Goal: Task Accomplishment & Management: Manage account settings

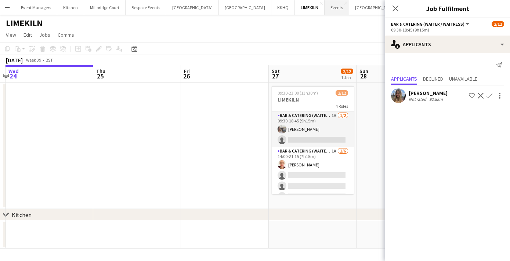
scroll to position [0, 258]
click at [392, 7] on icon "Close pop-in" at bounding box center [394, 8] width 7 height 7
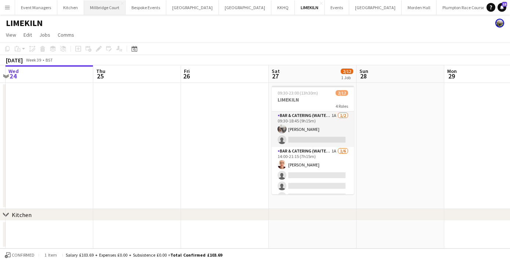
click at [109, 5] on button "[GEOGRAPHIC_DATA]" at bounding box center [104, 7] width 41 height 14
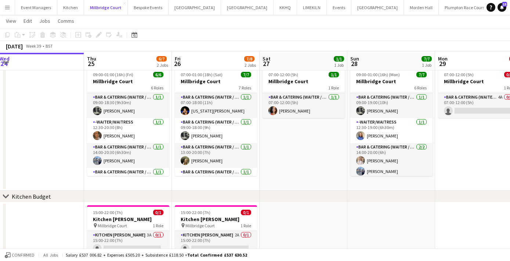
scroll to position [40, 0]
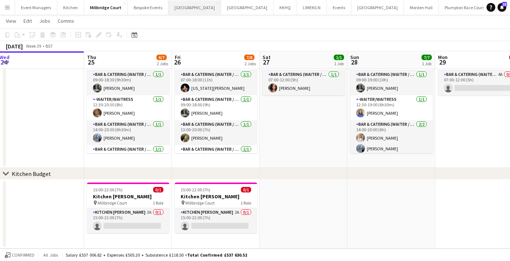
click at [179, 4] on button "[GEOGRAPHIC_DATA] Close" at bounding box center [194, 7] width 52 height 14
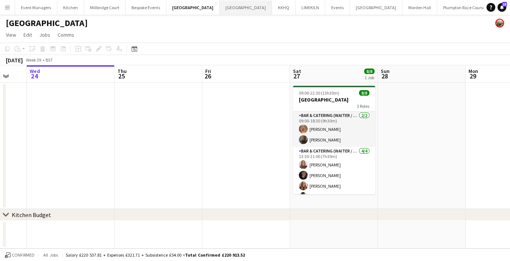
click at [219, 10] on button "Kin House Close" at bounding box center [245, 7] width 52 height 14
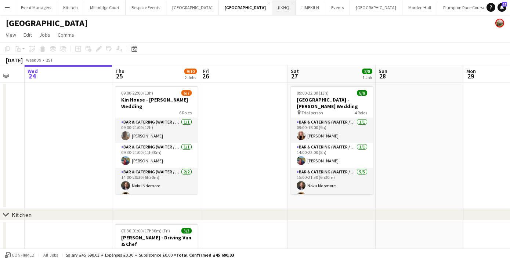
click at [272, 6] on button "KKHQ Close" at bounding box center [283, 7] width 23 height 14
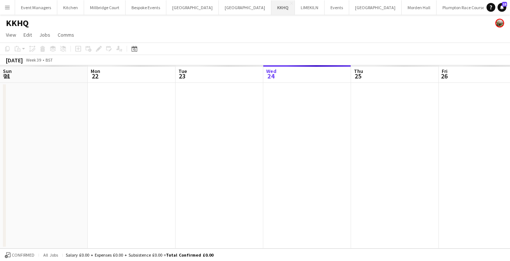
scroll to position [0, 175]
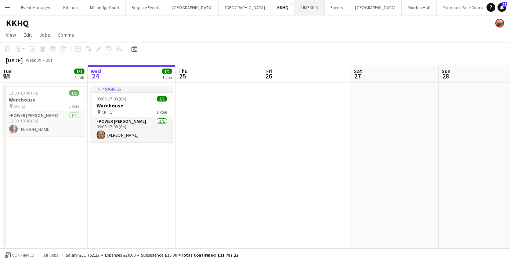
click at [295, 9] on button "LIMEKILN Close" at bounding box center [310, 7] width 30 height 14
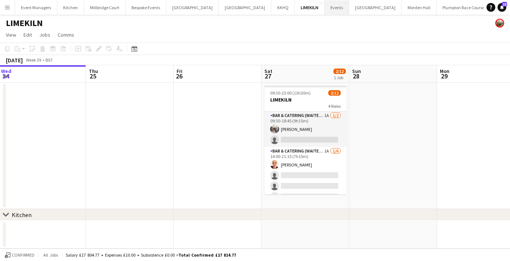
click at [324, 8] on button "Events Close" at bounding box center [336, 7] width 25 height 14
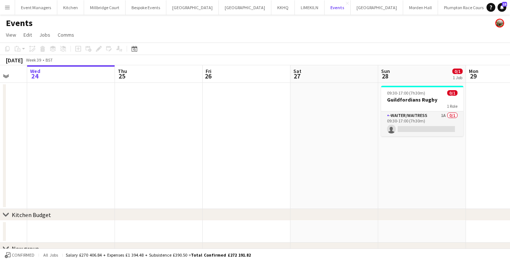
scroll to position [0, 244]
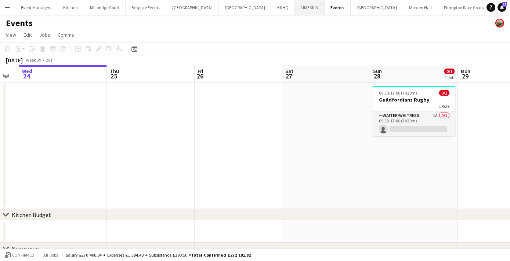
click at [295, 8] on button "LIMEKILN Close" at bounding box center [310, 7] width 30 height 14
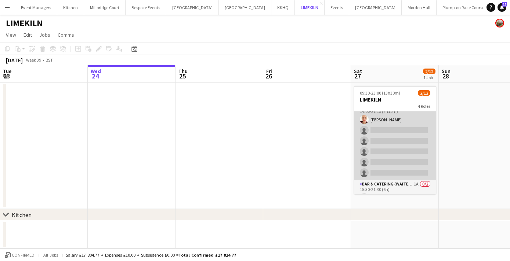
scroll to position [102, 0]
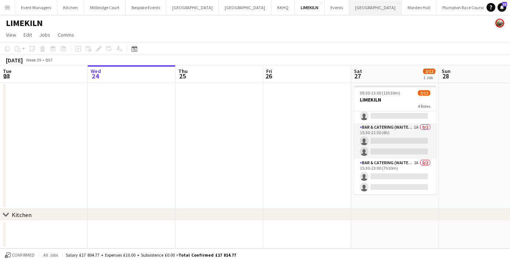
click at [349, 13] on button "Farnborough Airport Close" at bounding box center [375, 7] width 52 height 14
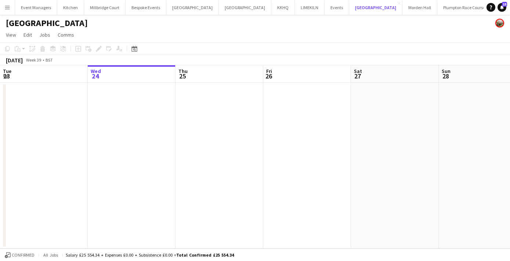
scroll to position [0, 269]
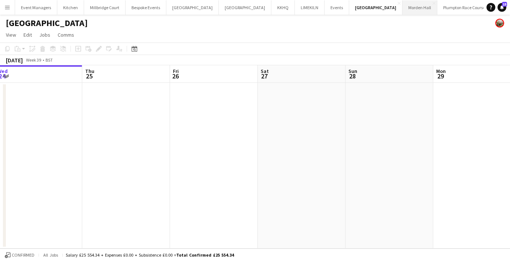
click at [402, 10] on button "Morden Hall Close" at bounding box center [419, 7] width 35 height 14
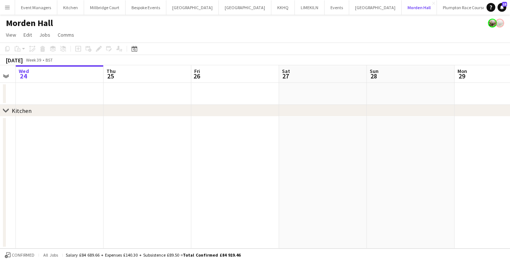
scroll to position [0, 263]
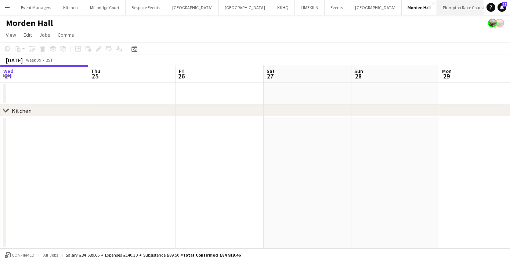
click at [437, 1] on button "Plumpton Race Course Close" at bounding box center [464, 7] width 54 height 14
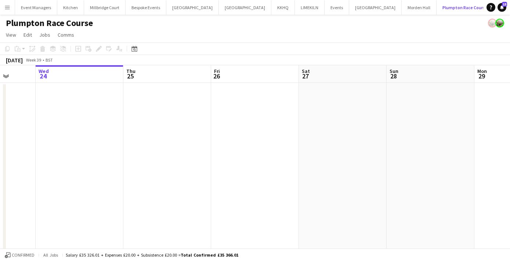
scroll to position [0, 229]
click at [295, 8] on button "LIMEKILN Close" at bounding box center [310, 7] width 30 height 14
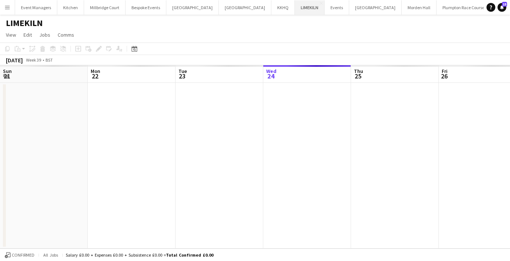
scroll to position [0, 175]
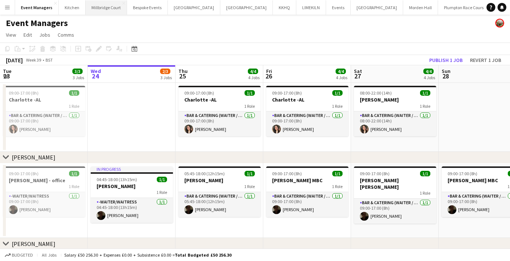
click at [99, 7] on button "[GEOGRAPHIC_DATA]" at bounding box center [105, 7] width 41 height 14
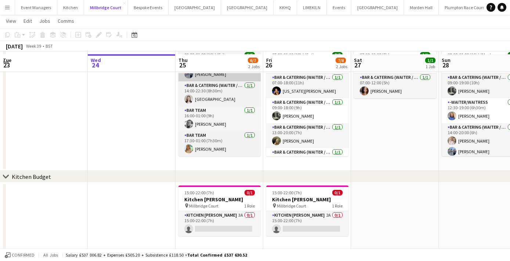
scroll to position [40, 0]
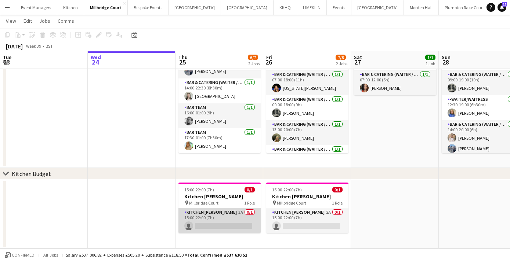
click at [234, 224] on app-card-role "Kitchen [PERSON_NAME] 3A 0/1 15:00-22:00 (7h) single-neutral-actions" at bounding box center [219, 220] width 82 height 25
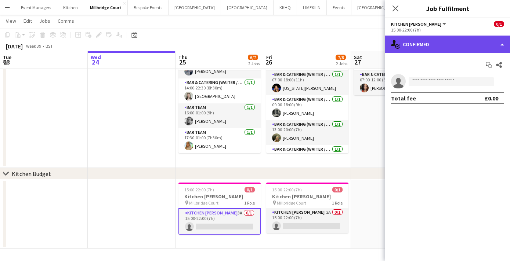
click at [413, 45] on div "single-neutral-actions-check-2 Confirmed" at bounding box center [447, 45] width 125 height 18
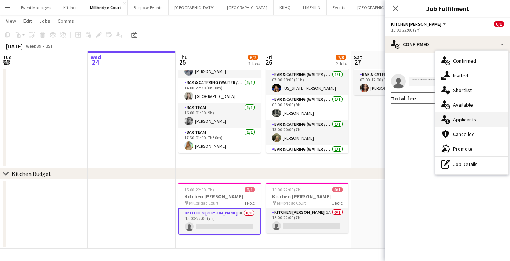
click at [469, 119] on span "Applicants" at bounding box center [464, 119] width 23 height 7
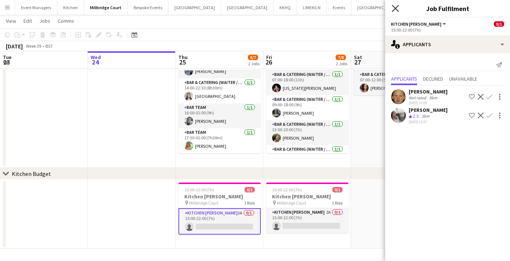
click at [394, 11] on icon "Close pop-in" at bounding box center [394, 8] width 7 height 7
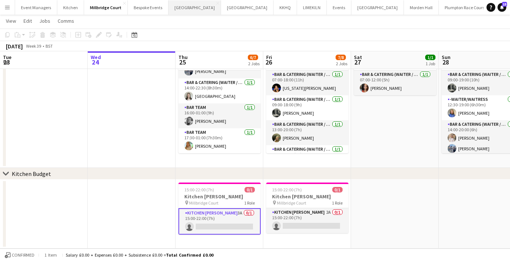
click at [190, 6] on button "[GEOGRAPHIC_DATA] Close" at bounding box center [194, 7] width 52 height 14
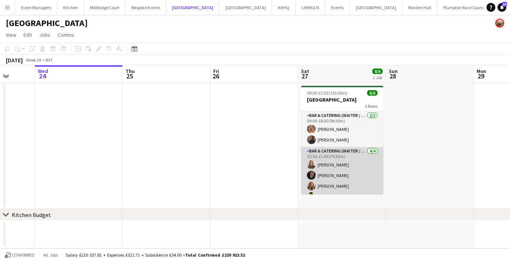
scroll to position [45, 0]
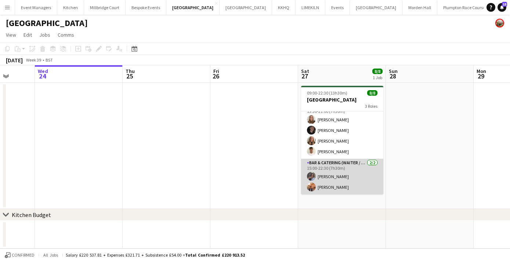
click at [323, 186] on app-card-role "Bar & Catering (Waiter / waitress) [DATE] 15:00-22:30 (7h30m) [PERSON_NAME] [PE…" at bounding box center [342, 177] width 82 height 36
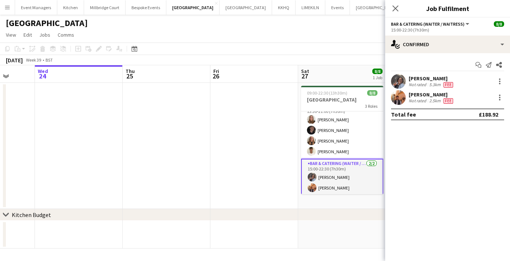
click at [400, 80] on app-user-avatar at bounding box center [398, 81] width 15 height 15
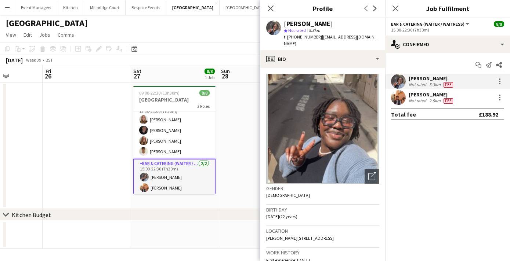
scroll to position [47, 0]
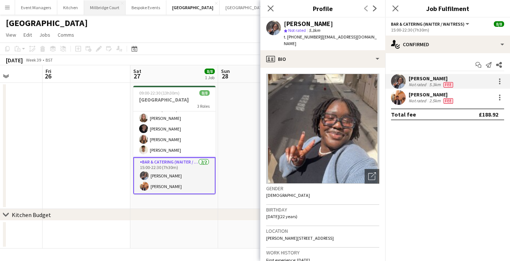
click at [108, 9] on button "[GEOGRAPHIC_DATA]" at bounding box center [104, 7] width 41 height 14
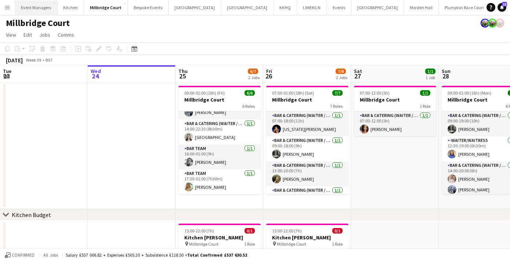
click at [28, 6] on button "Event Managers Close" at bounding box center [36, 7] width 42 height 14
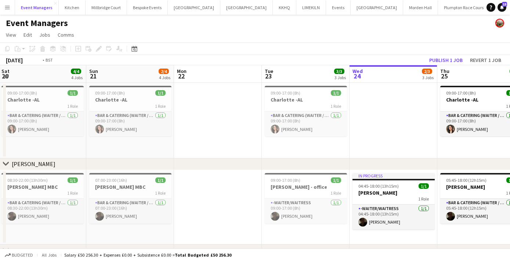
scroll to position [0, 271]
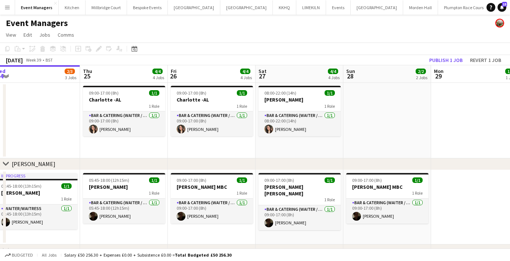
click at [237, 153] on app-date-cell "09:00-17:00 (8h) 1/1 Charlotte -AL 1 Role Bar & Catering (Waiter / waitress) [D…" at bounding box center [212, 121] width 88 height 76
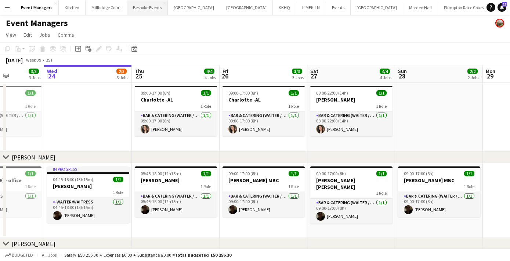
scroll to position [0, 219]
click at [437, 117] on app-date-cell at bounding box center [439, 117] width 88 height 69
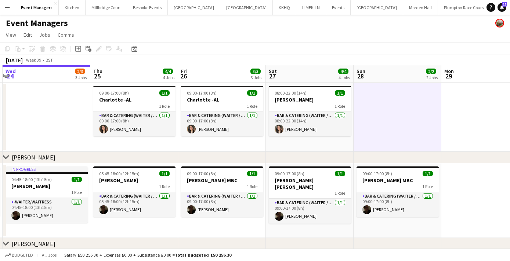
scroll to position [0, 172]
click at [210, 109] on app-job-card "09:00-17:00 (8h) 1/1 Charlotte -AL 1 Role Bar & Catering (Waiter / waitress) [D…" at bounding box center [222, 111] width 82 height 51
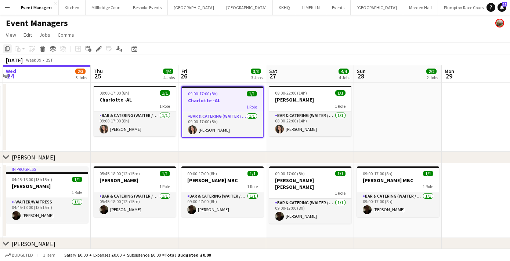
click at [7, 49] on icon "Copy" at bounding box center [7, 49] width 6 height 6
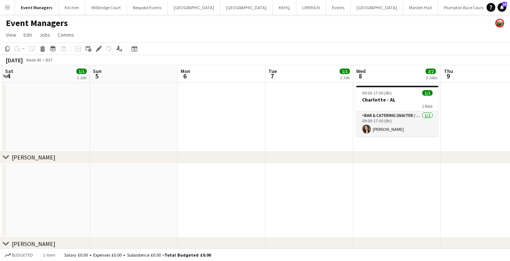
scroll to position [0, 266]
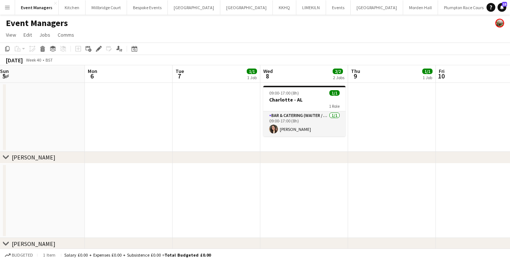
click at [207, 127] on app-date-cell at bounding box center [216, 117] width 88 height 69
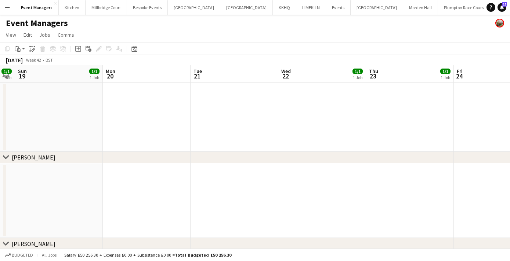
scroll to position [0, 160]
click at [155, 105] on app-date-cell at bounding box center [147, 117] width 88 height 69
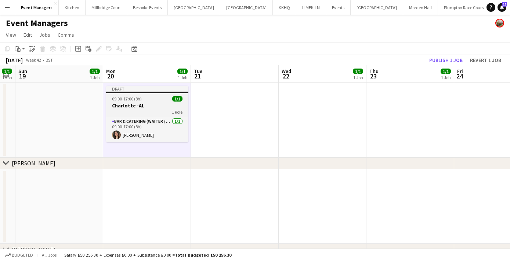
click at [150, 106] on h3 "Charlotte -AL" at bounding box center [147, 105] width 82 height 7
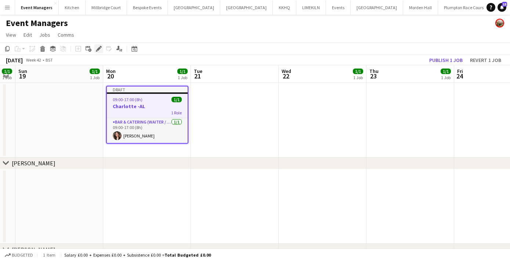
click at [97, 48] on icon "Edit" at bounding box center [99, 49] width 6 height 6
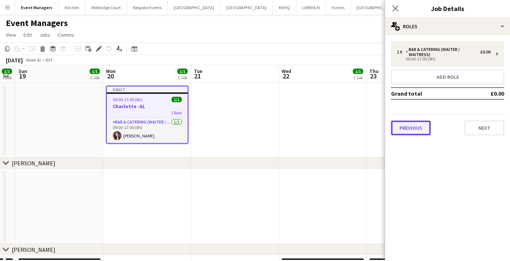
click at [413, 127] on button "Previous" at bounding box center [411, 128] width 40 height 15
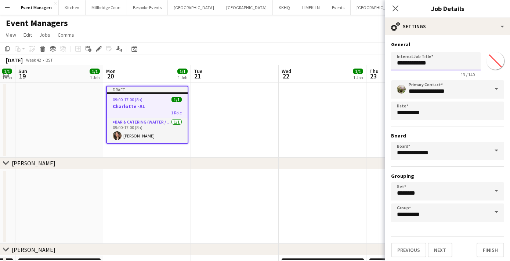
click at [432, 59] on input "**********" at bounding box center [436, 61] width 90 height 18
click at [432, 63] on input "**********" at bounding box center [436, 61] width 90 height 18
type input "**********"
click at [394, 7] on icon at bounding box center [394, 8] width 7 height 7
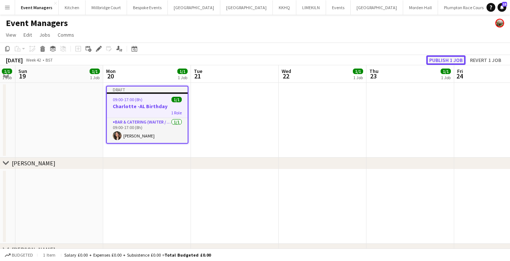
click at [444, 59] on button "Publish 1 job" at bounding box center [445, 60] width 39 height 10
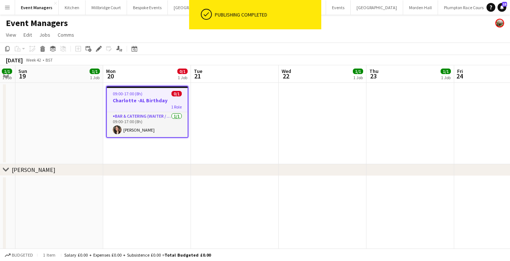
click at [239, 118] on app-date-cell at bounding box center [235, 123] width 88 height 81
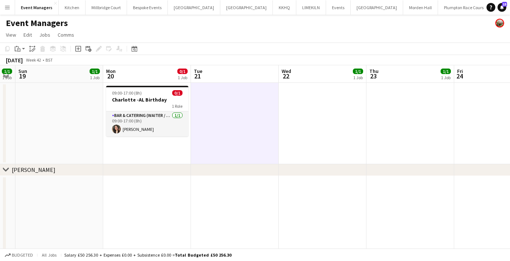
click at [315, 123] on app-date-cell at bounding box center [322, 123] width 88 height 81
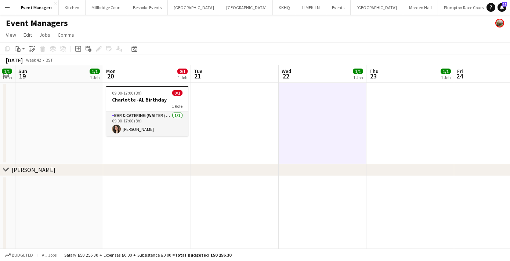
click at [175, 148] on app-date-cell "09:00-17:00 (8h) 0/1 Charlotte -AL Birthday 1 Role Bar & Catering (Waiter / wai…" at bounding box center [147, 123] width 88 height 81
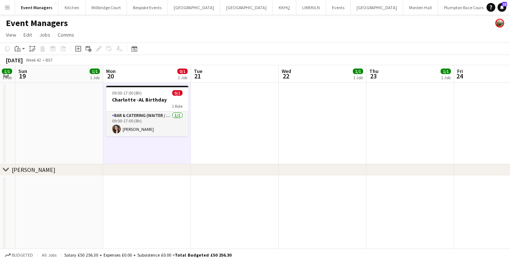
click at [262, 145] on app-date-cell at bounding box center [235, 123] width 88 height 81
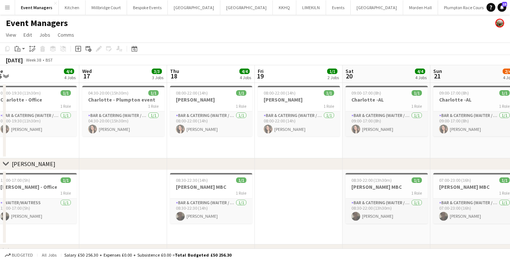
scroll to position [0, 174]
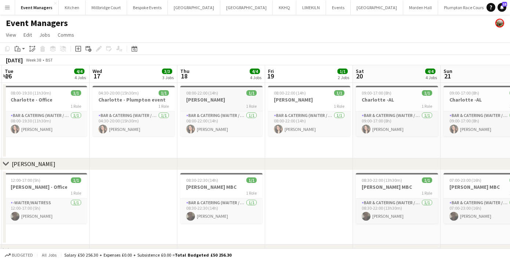
click at [208, 107] on div "1 Role" at bounding box center [221, 106] width 82 height 6
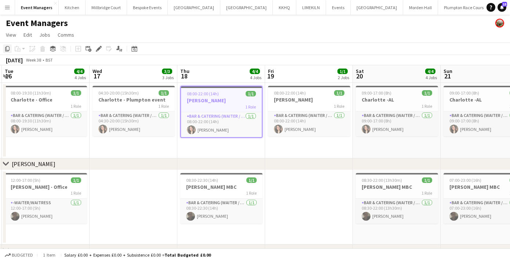
click at [5, 45] on div "Copy" at bounding box center [7, 48] width 9 height 9
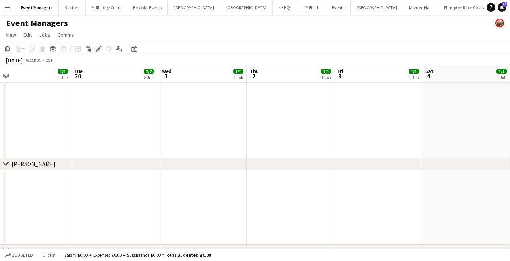
scroll to position [0, 266]
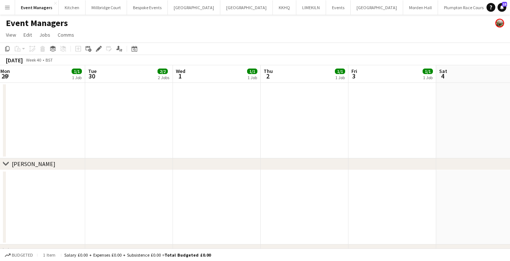
click at [390, 109] on app-date-cell at bounding box center [392, 121] width 88 height 76
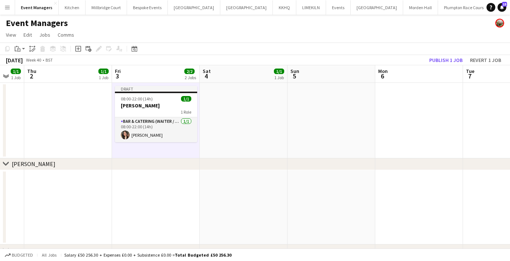
scroll to position [0, 259]
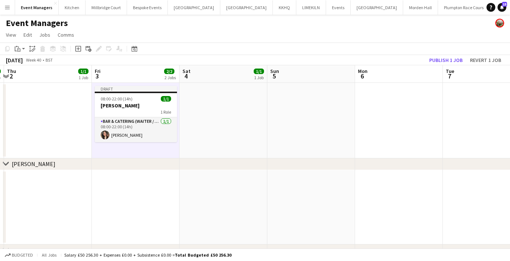
click at [213, 129] on app-date-cell at bounding box center [223, 121] width 88 height 76
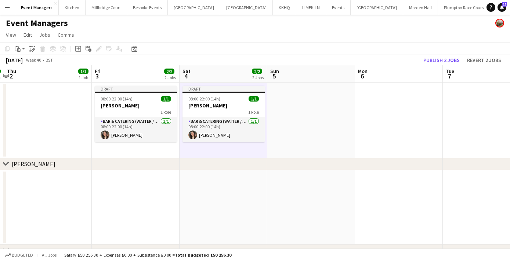
click at [310, 120] on app-date-cell at bounding box center [311, 121] width 88 height 76
click at [298, 113] on app-date-cell at bounding box center [311, 121] width 88 height 76
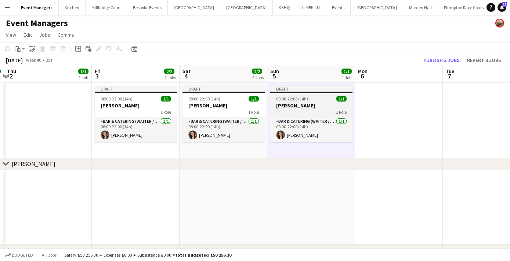
click at [296, 110] on div "1 Role" at bounding box center [311, 112] width 82 height 6
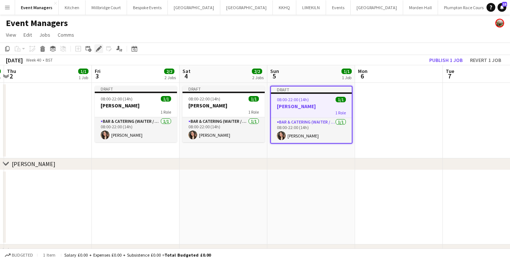
click at [98, 48] on icon at bounding box center [98, 49] width 4 height 4
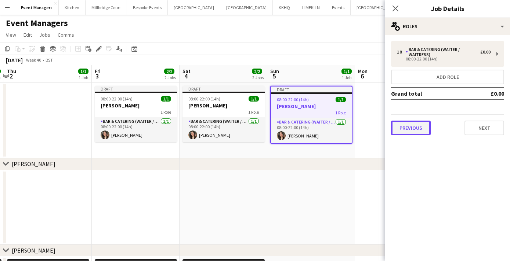
click at [417, 128] on button "Previous" at bounding box center [411, 128] width 40 height 15
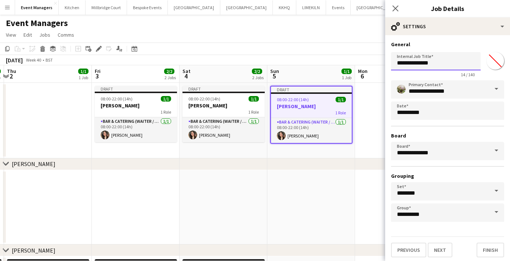
click at [434, 61] on input "**********" at bounding box center [436, 61] width 90 height 18
type input "**********"
drag, startPoint x: 392, startPoint y: 11, endPoint x: 434, endPoint y: 50, distance: 57.1
click at [392, 11] on icon "Close pop-in" at bounding box center [395, 9] width 6 height 6
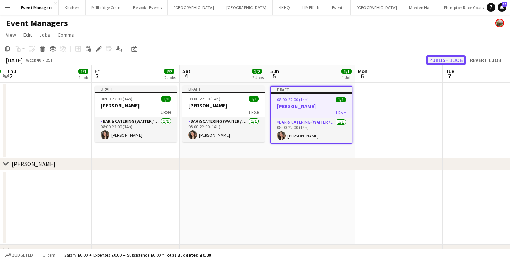
click at [444, 58] on button "Publish 1 job" at bounding box center [445, 60] width 39 height 10
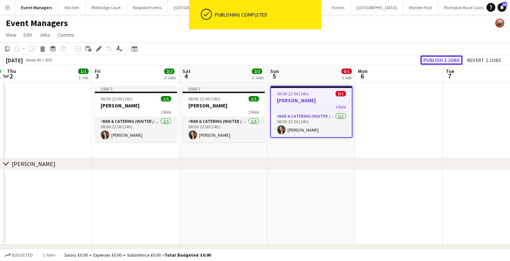
click at [444, 58] on button "Publish 2 jobs" at bounding box center [441, 60] width 42 height 10
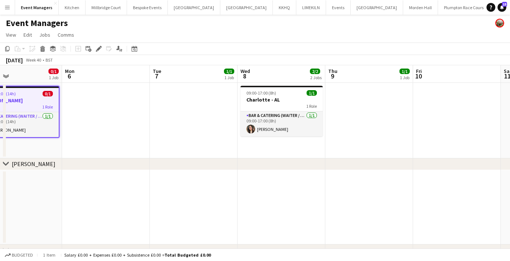
scroll to position [0, 230]
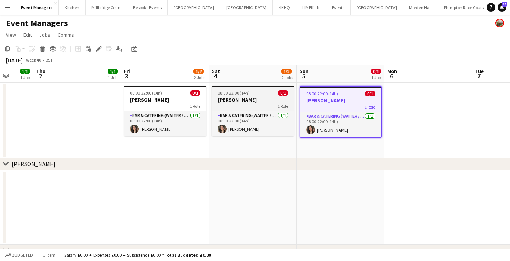
click at [237, 98] on h3 "[PERSON_NAME]" at bounding box center [253, 99] width 82 height 7
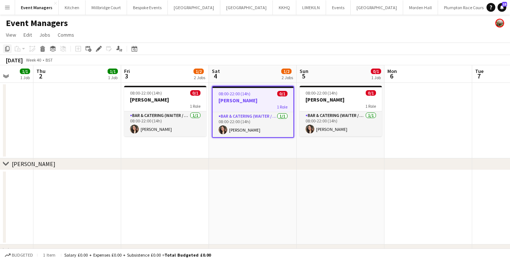
click at [3, 48] on div "Copy" at bounding box center [7, 48] width 9 height 9
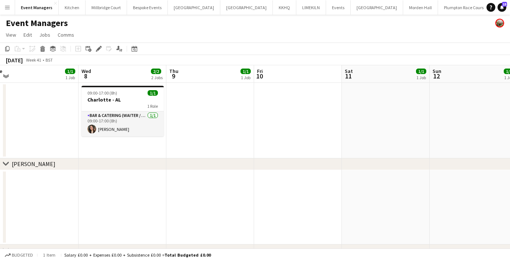
scroll to position [0, 209]
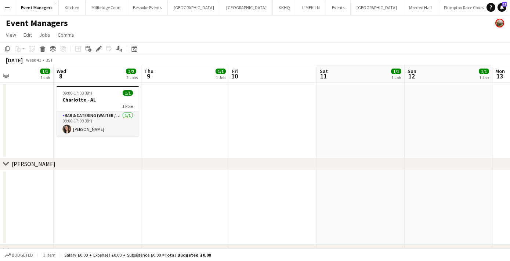
click at [261, 109] on app-date-cell at bounding box center [273, 121] width 88 height 76
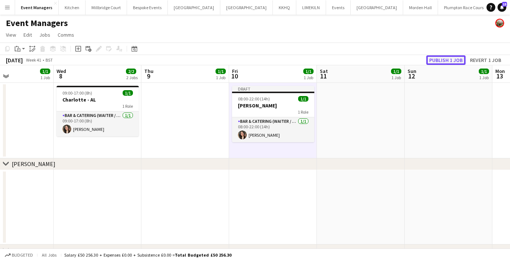
click at [457, 56] on button "Publish 1 job" at bounding box center [445, 60] width 39 height 10
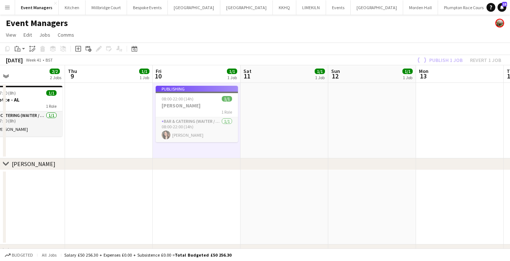
scroll to position [0, 301]
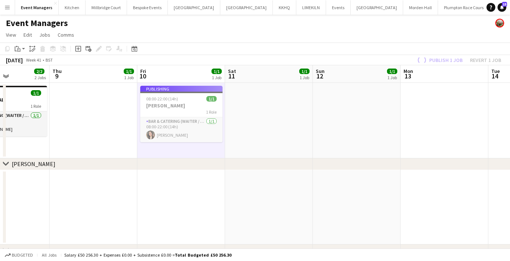
click at [283, 109] on app-date-cell at bounding box center [269, 121] width 88 height 76
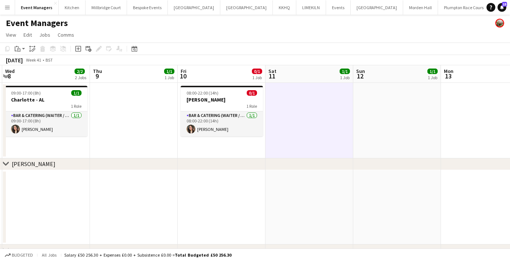
scroll to position [0, 267]
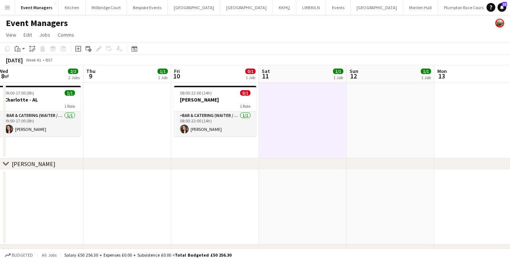
click at [269, 125] on app-date-cell at bounding box center [303, 121] width 88 height 76
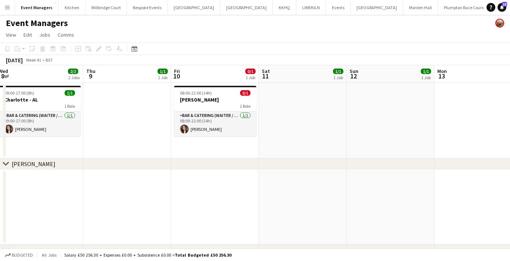
click at [285, 116] on app-date-cell at bounding box center [303, 121] width 88 height 76
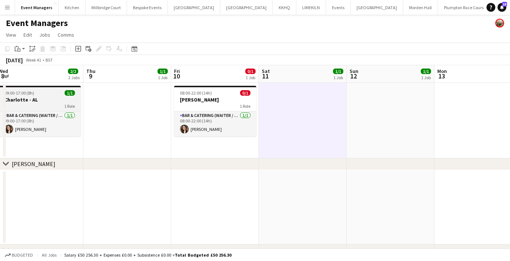
click at [44, 104] on div "1 Role" at bounding box center [40, 106] width 82 height 6
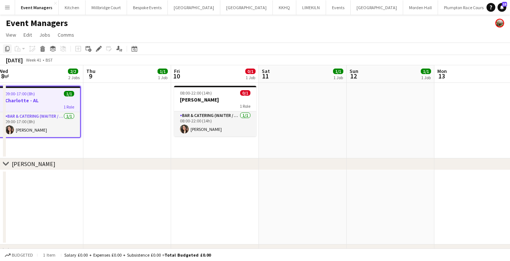
click at [4, 50] on icon "Copy" at bounding box center [7, 49] width 6 height 6
click at [280, 118] on app-date-cell at bounding box center [303, 121] width 88 height 76
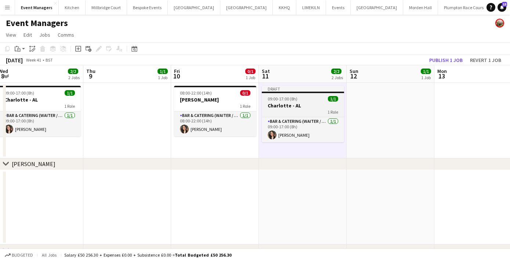
click at [295, 106] on h3 "Charlotte - AL" at bounding box center [303, 105] width 82 height 7
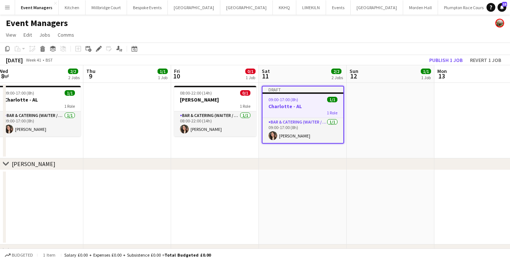
click at [105, 46] on div "Add job Add linked Job Edit Edit linked Job Applicants" at bounding box center [96, 48] width 56 height 9
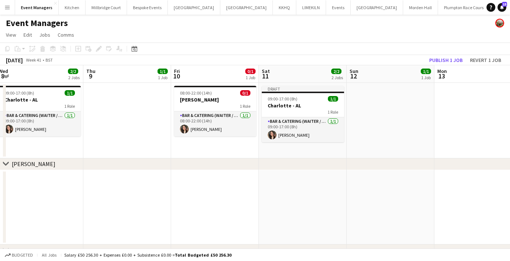
click at [101, 46] on div "Add job Add linked Job Edit Edit linked Job Applicants" at bounding box center [96, 48] width 56 height 9
click at [271, 98] on span "09:00-17:00 (8h)" at bounding box center [282, 99] width 30 height 6
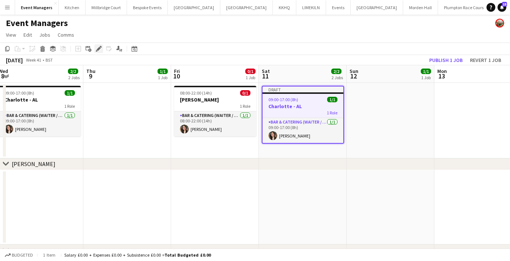
click at [97, 49] on icon at bounding box center [98, 49] width 4 height 4
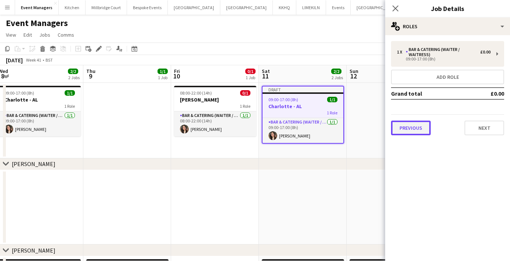
click at [396, 127] on button "Previous" at bounding box center [411, 128] width 40 height 15
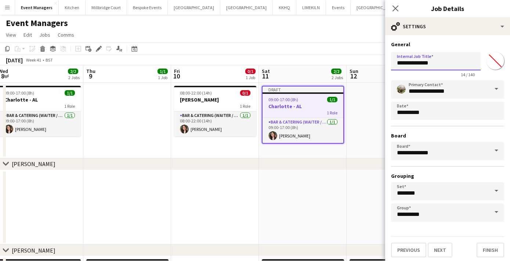
click at [435, 61] on input "**********" at bounding box center [436, 61] width 90 height 18
type input "**********"
drag, startPoint x: 397, startPoint y: 8, endPoint x: 433, endPoint y: 43, distance: 50.1
click at [397, 8] on icon "Close pop-in" at bounding box center [395, 9] width 6 height 6
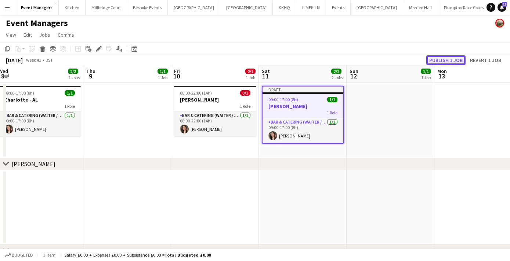
click at [437, 63] on button "Publish 1 job" at bounding box center [445, 60] width 39 height 10
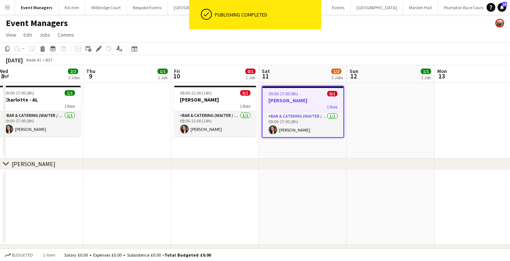
click at [394, 114] on app-date-cell at bounding box center [390, 121] width 88 height 76
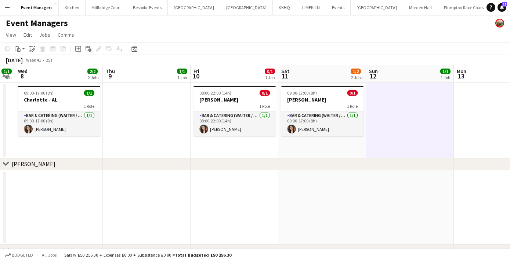
scroll to position [0, 251]
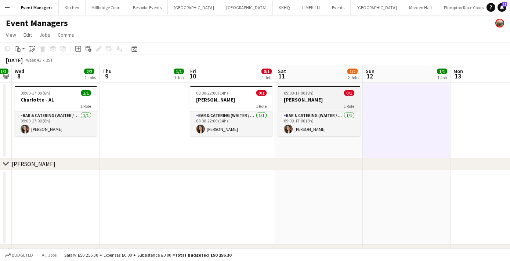
click at [304, 100] on h3 "[PERSON_NAME]" at bounding box center [319, 99] width 82 height 7
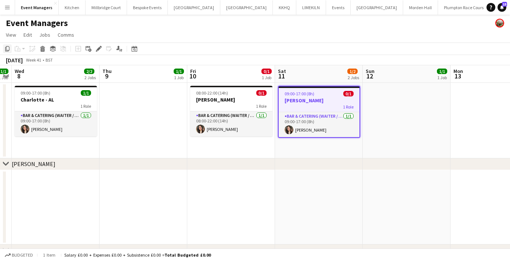
click at [8, 50] on icon at bounding box center [7, 48] width 4 height 5
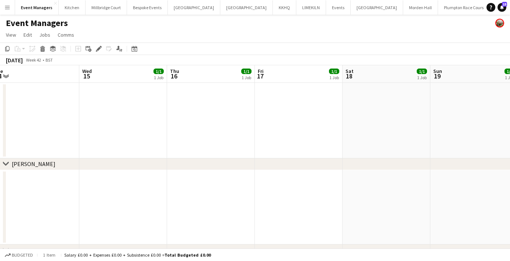
scroll to position [0, 274]
click at [387, 118] on app-date-cell at bounding box center [383, 121] width 88 height 76
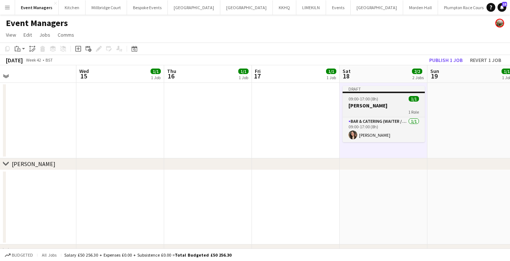
click at [351, 100] on span "09:00-17:00 (8h)" at bounding box center [363, 99] width 30 height 6
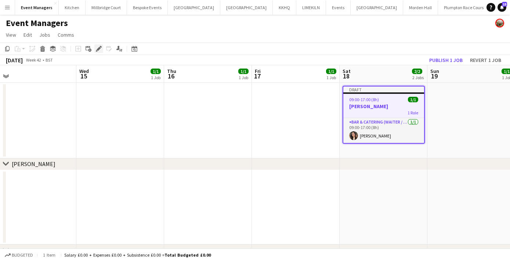
click at [96, 50] on icon "Edit" at bounding box center [99, 49] width 6 height 6
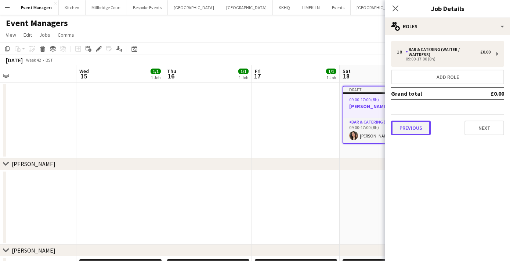
click at [408, 122] on button "Previous" at bounding box center [411, 128] width 40 height 15
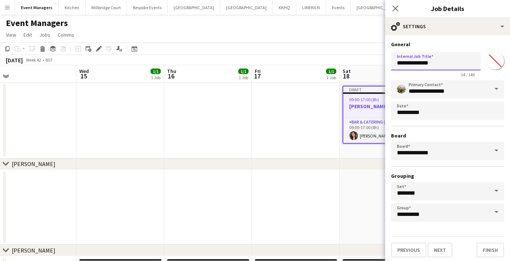
click at [437, 63] on input "**********" at bounding box center [436, 61] width 90 height 18
type input "**********"
click at [391, 6] on app-icon "Close pop-in" at bounding box center [395, 8] width 11 height 11
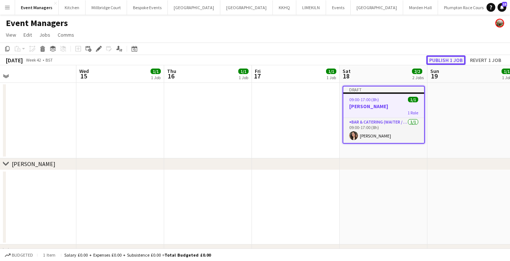
click at [449, 64] on button "Publish 1 job" at bounding box center [445, 60] width 39 height 10
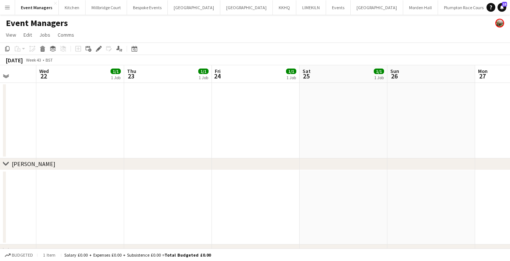
scroll to position [0, 234]
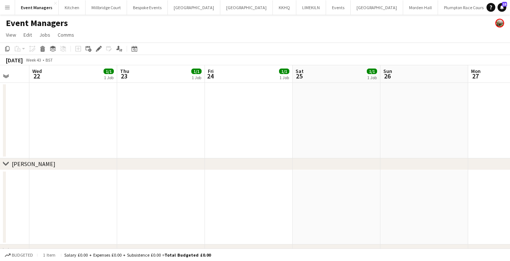
click at [336, 115] on app-date-cell at bounding box center [336, 121] width 88 height 76
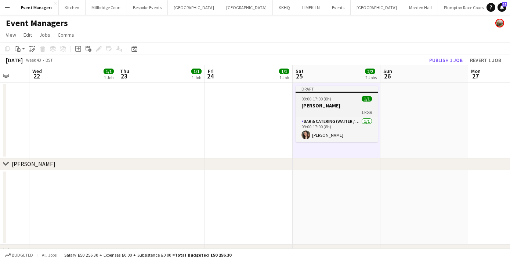
click at [331, 100] on div "09:00-17:00 (8h) 1/1" at bounding box center [336, 99] width 82 height 6
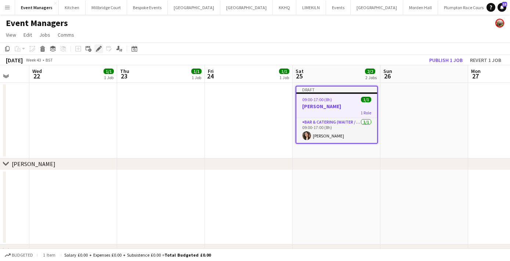
click at [100, 49] on icon "Edit" at bounding box center [99, 49] width 6 height 6
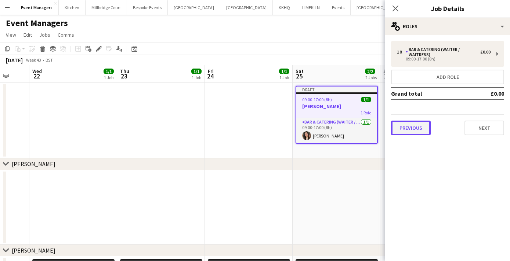
click at [398, 126] on button "Previous" at bounding box center [411, 128] width 40 height 15
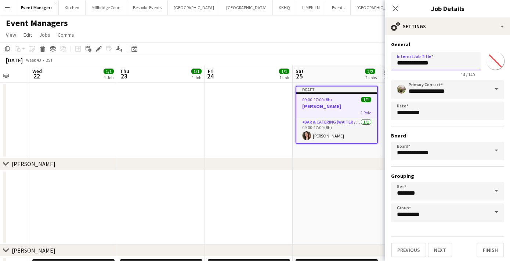
click at [438, 67] on input "**********" at bounding box center [436, 61] width 90 height 18
type input "**********"
click at [392, 6] on icon at bounding box center [394, 8] width 7 height 7
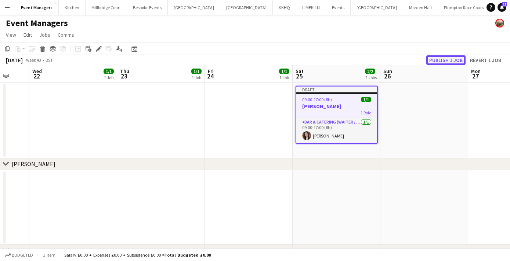
click at [430, 58] on button "Publish 1 job" at bounding box center [445, 60] width 39 height 10
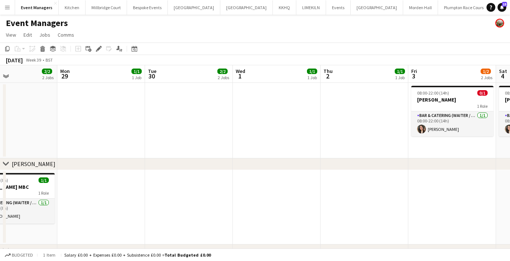
scroll to position [0, 202]
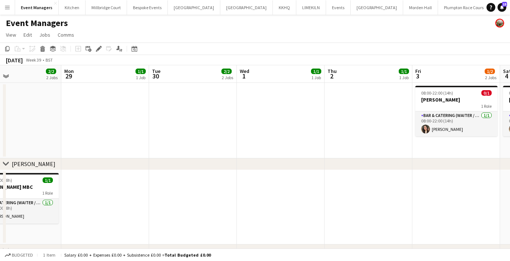
click at [193, 117] on app-date-cell at bounding box center [193, 121] width 88 height 76
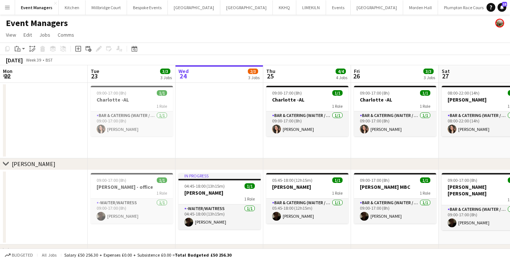
scroll to position [0, 282]
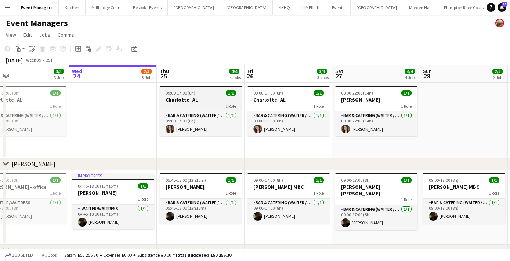
click at [197, 99] on h3 "Charlotte -AL" at bounding box center [201, 99] width 82 height 7
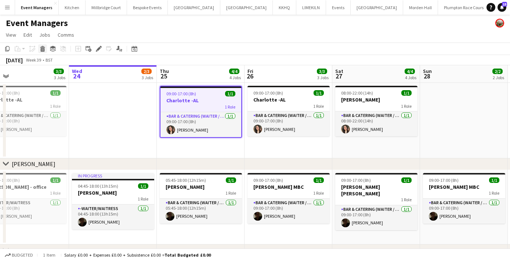
click at [43, 48] on icon "Delete" at bounding box center [43, 49] width 6 height 6
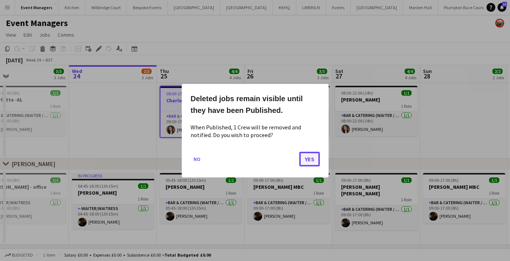
click at [305, 158] on button "Yes" at bounding box center [309, 159] width 21 height 15
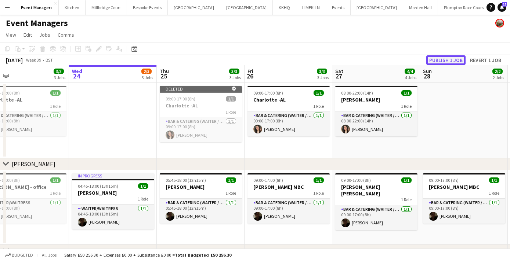
click at [442, 61] on button "Publish 1 job" at bounding box center [445, 60] width 39 height 10
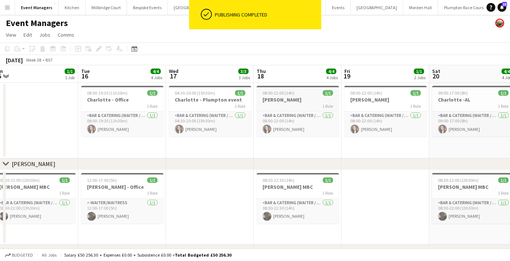
scroll to position [0, 180]
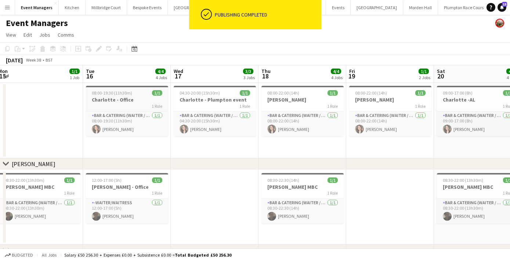
click at [118, 104] on div "1 Role" at bounding box center [127, 106] width 82 height 6
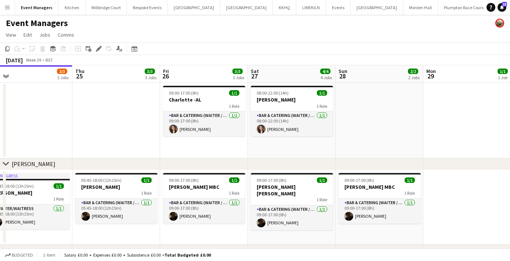
scroll to position [0, 193]
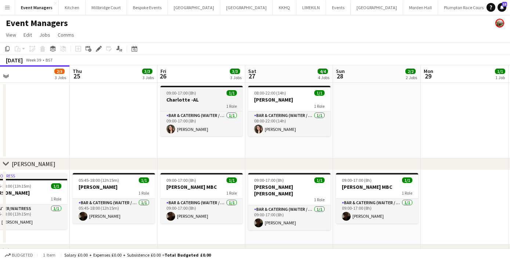
click at [187, 99] on h3 "Charlotte -AL" at bounding box center [201, 99] width 82 height 7
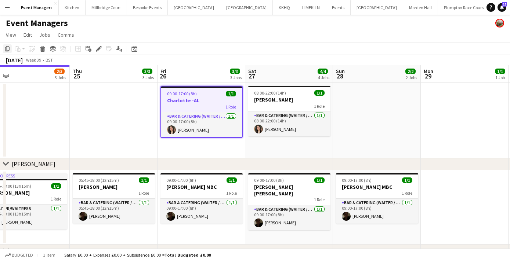
click at [9, 47] on icon at bounding box center [7, 48] width 4 height 5
click at [114, 107] on app-date-cell at bounding box center [114, 121] width 88 height 76
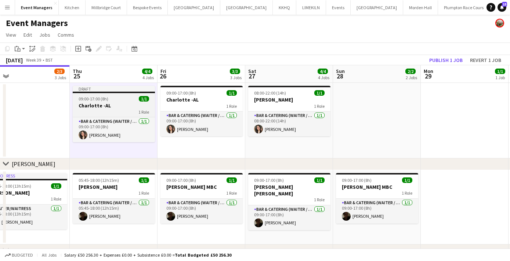
click at [104, 101] on span "09:00-17:00 (8h)" at bounding box center [94, 99] width 30 height 6
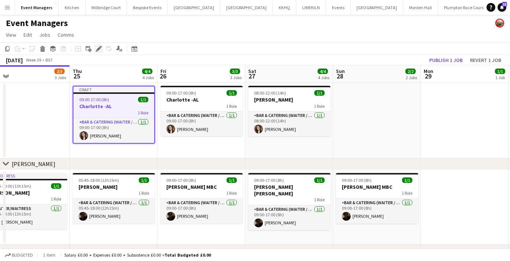
click at [98, 52] on div "Edit" at bounding box center [98, 48] width 9 height 9
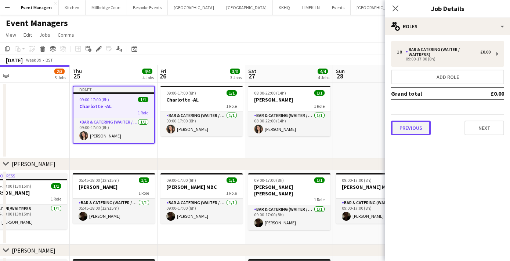
click at [414, 128] on button "Previous" at bounding box center [411, 128] width 40 height 15
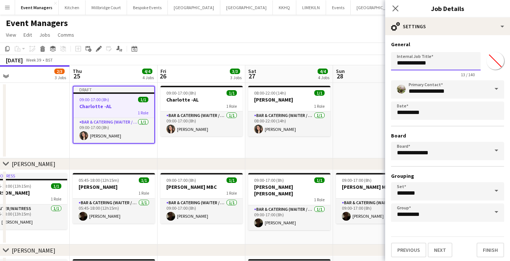
click at [433, 62] on input "**********" at bounding box center [436, 61] width 90 height 18
type input "**********"
click at [394, 10] on icon at bounding box center [394, 8] width 7 height 7
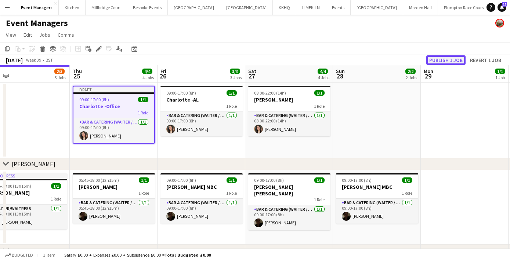
click at [446, 58] on button "Publish 1 job" at bounding box center [445, 60] width 39 height 10
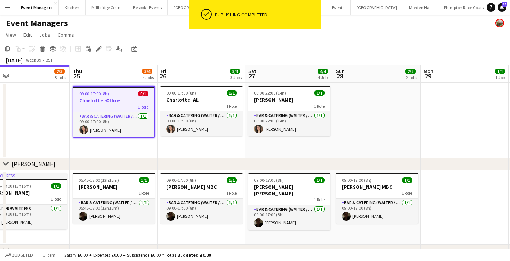
click at [99, 108] on div "1 Role" at bounding box center [113, 107] width 81 height 6
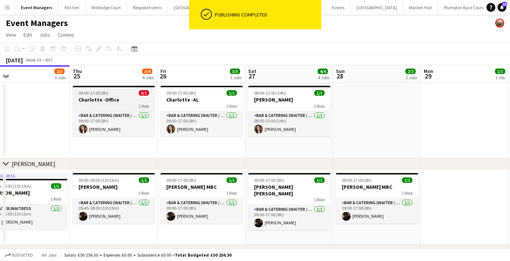
click at [93, 96] on h3 "Charlotte -Office" at bounding box center [114, 99] width 82 height 7
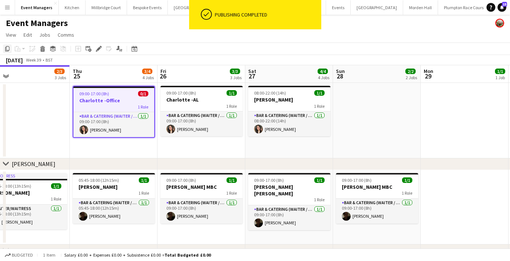
click at [4, 46] on div "Copy" at bounding box center [7, 48] width 9 height 9
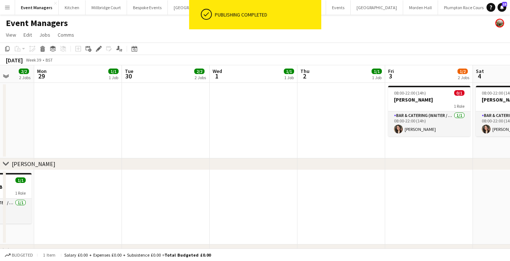
scroll to position [0, 240]
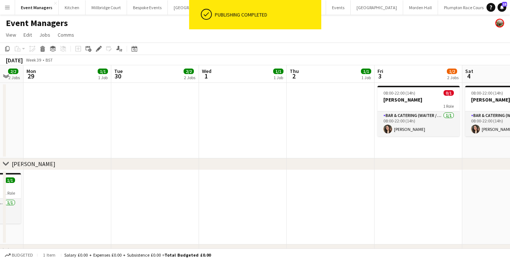
click at [231, 117] on app-date-cell at bounding box center [243, 121] width 88 height 76
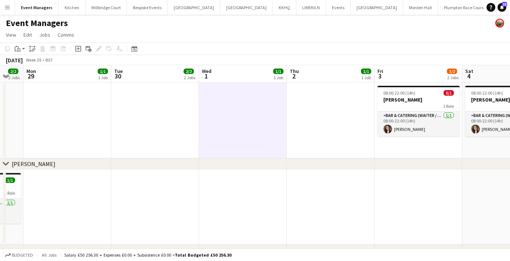
click at [179, 112] on app-date-cell at bounding box center [155, 121] width 88 height 76
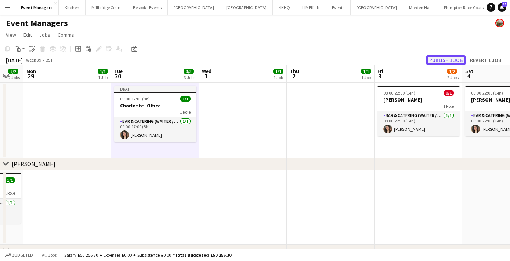
click at [442, 63] on button "Publish 1 job" at bounding box center [445, 60] width 39 height 10
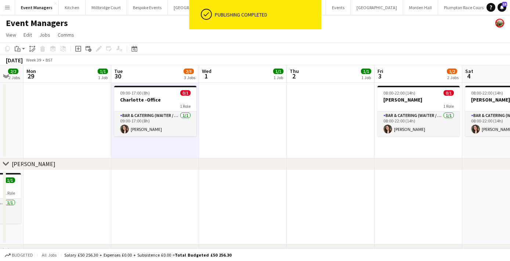
click at [240, 118] on app-date-cell at bounding box center [243, 121] width 88 height 76
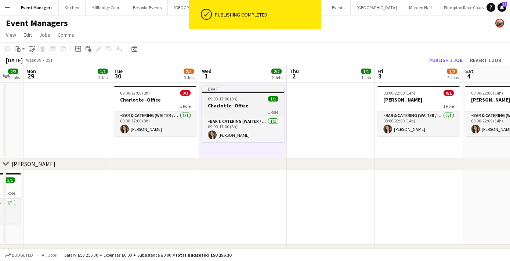
click at [239, 108] on app-job-card "Draft 09:00-17:00 (8h) 1/1 Charlotte -Office 1 Role Bar & Catering (Waiter / wa…" at bounding box center [243, 114] width 82 height 56
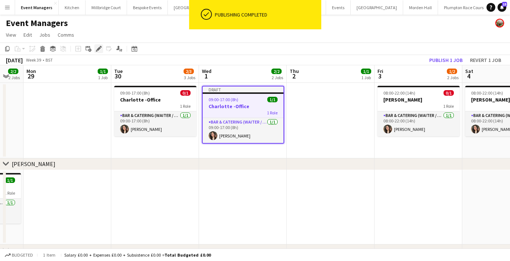
click at [99, 48] on icon at bounding box center [98, 49] width 4 height 4
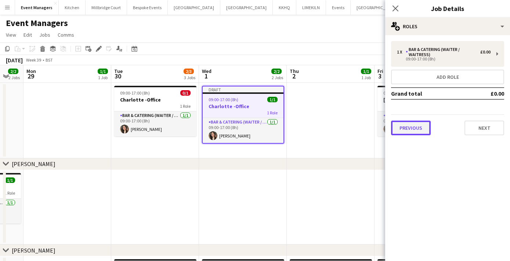
click at [413, 126] on button "Previous" at bounding box center [411, 128] width 40 height 15
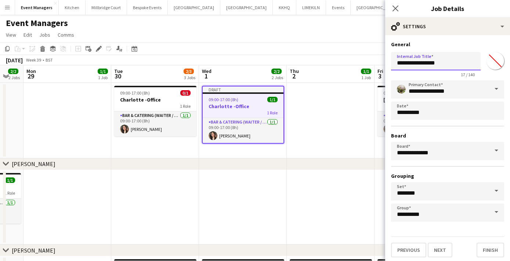
click at [447, 61] on input "**********" at bounding box center [436, 61] width 90 height 18
type input "**********"
click at [397, 10] on icon "Close pop-in" at bounding box center [394, 8] width 7 height 7
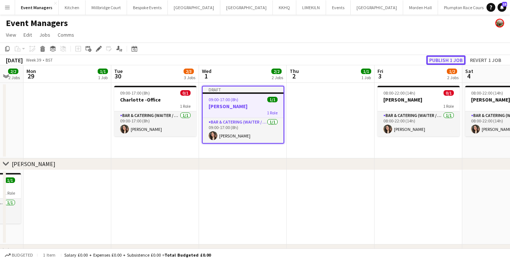
click at [455, 60] on button "Publish 1 job" at bounding box center [445, 60] width 39 height 10
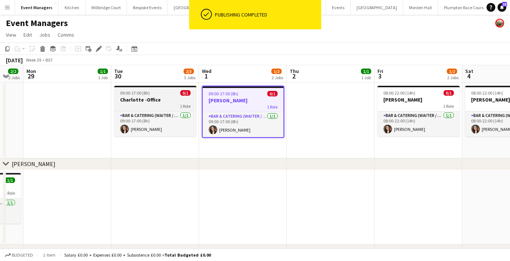
click at [168, 91] on div "09:00-17:00 (8h) 0/1" at bounding box center [155, 93] width 82 height 6
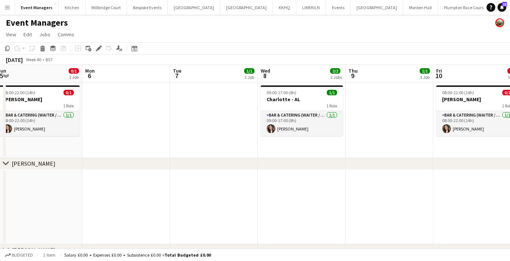
scroll to position [0, 181]
click at [218, 114] on app-date-cell at bounding box center [213, 121] width 88 height 76
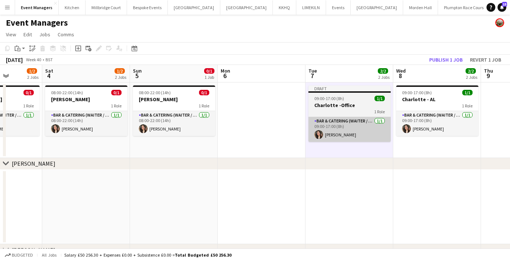
scroll to position [0, 219]
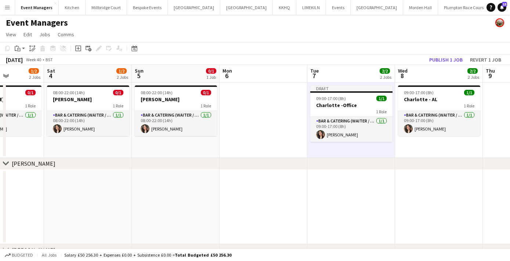
click at [262, 114] on app-date-cell at bounding box center [263, 121] width 88 height 76
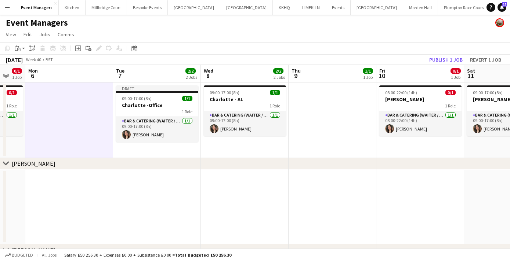
scroll to position [0, 237]
click at [454, 61] on button "Publish 1 job" at bounding box center [445, 60] width 39 height 10
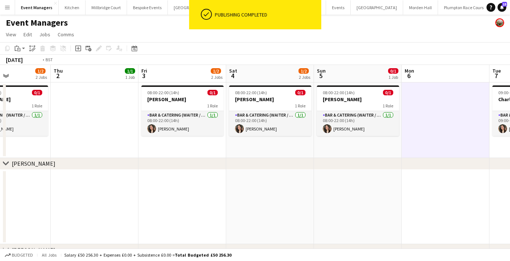
scroll to position [0, 157]
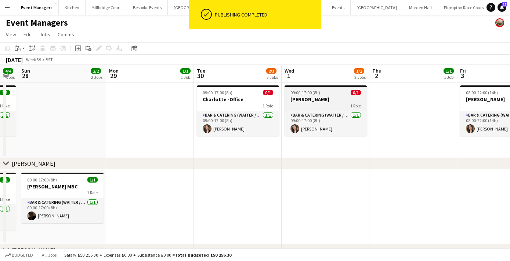
click at [308, 99] on h3 "[PERSON_NAME]" at bounding box center [325, 99] width 82 height 7
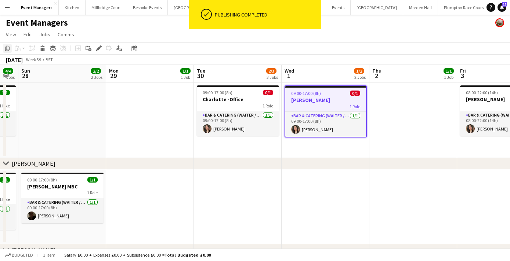
click at [7, 49] on icon "Copy" at bounding box center [7, 48] width 6 height 6
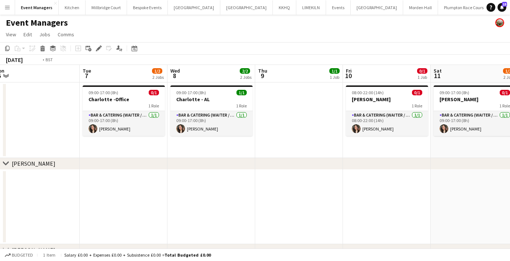
scroll to position [0, 148]
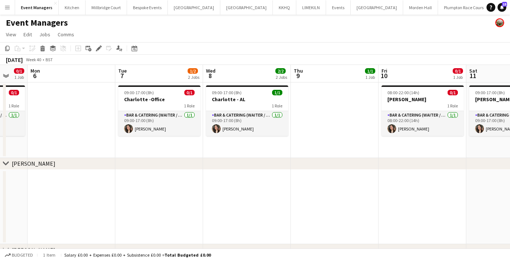
click at [75, 105] on app-date-cell at bounding box center [72, 121] width 88 height 76
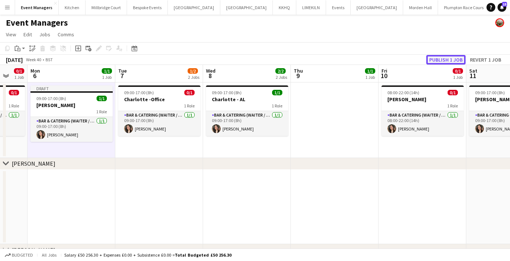
click at [453, 63] on button "Publish 1 job" at bounding box center [445, 60] width 39 height 10
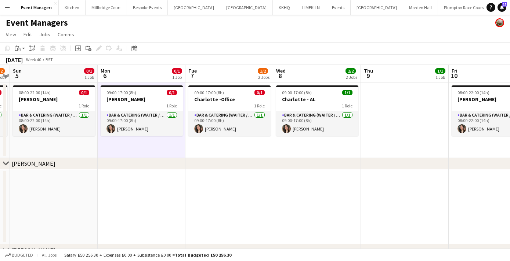
scroll to position [0, 232]
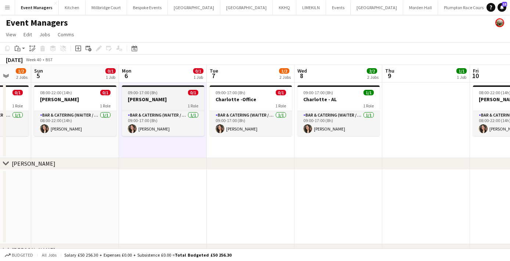
click at [161, 94] on div "09:00-17:00 (8h) 0/1" at bounding box center [163, 93] width 82 height 6
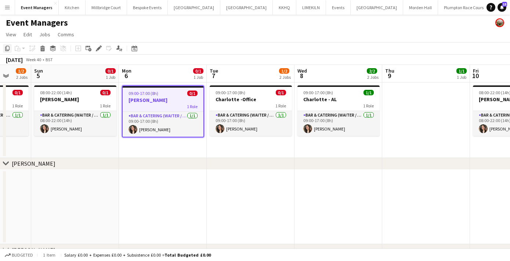
click at [7, 49] on icon "Copy" at bounding box center [7, 48] width 6 height 6
click at [305, 160] on div "chevron-right [PERSON_NAME]" at bounding box center [255, 164] width 510 height 12
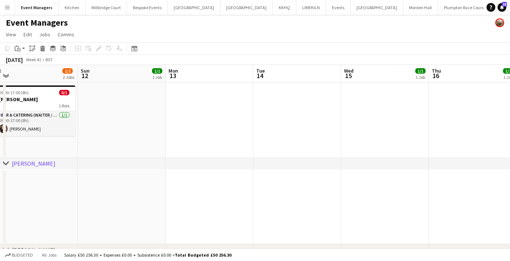
scroll to position [0, 224]
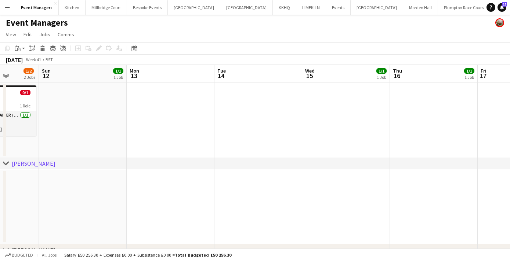
click at [158, 122] on app-date-cell at bounding box center [171, 121] width 88 height 76
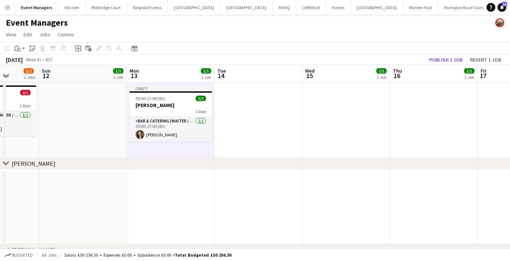
click at [243, 114] on app-date-cell at bounding box center [258, 121] width 88 height 76
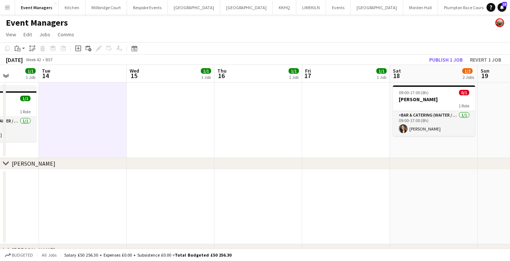
click at [200, 111] on app-date-cell at bounding box center [171, 121] width 88 height 76
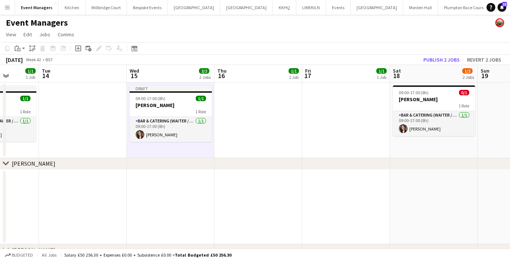
click at [273, 111] on app-date-cell at bounding box center [258, 121] width 88 height 76
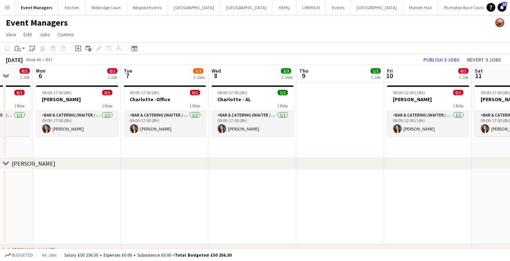
scroll to position [0, 230]
click at [163, 97] on h3 "Charlotte -Office" at bounding box center [165, 99] width 82 height 7
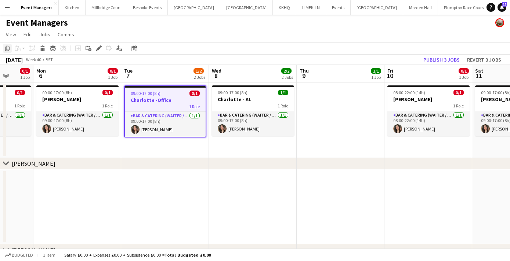
click at [7, 47] on icon "Copy" at bounding box center [7, 48] width 6 height 6
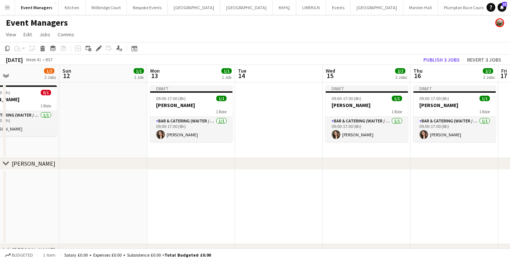
scroll to position [0, 301]
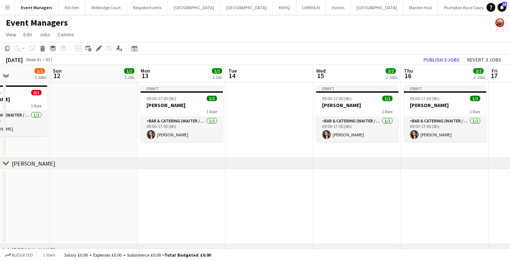
click at [272, 128] on app-date-cell at bounding box center [269, 121] width 88 height 76
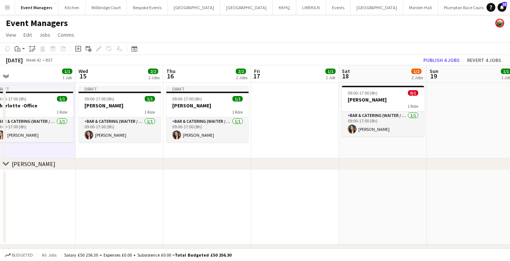
scroll to position [0, 277]
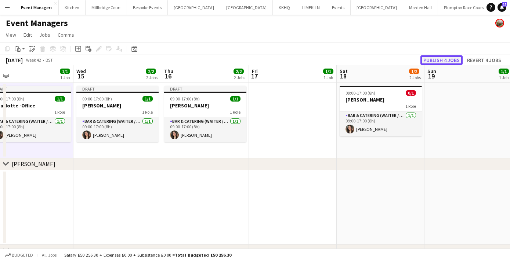
click at [430, 63] on button "Publish 4 jobs" at bounding box center [441, 60] width 42 height 10
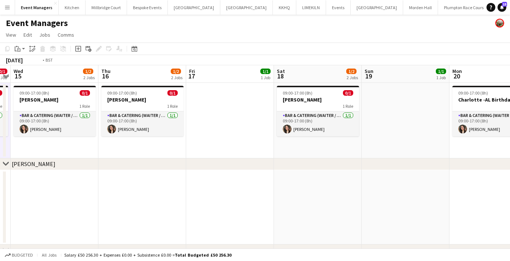
scroll to position [0, 163]
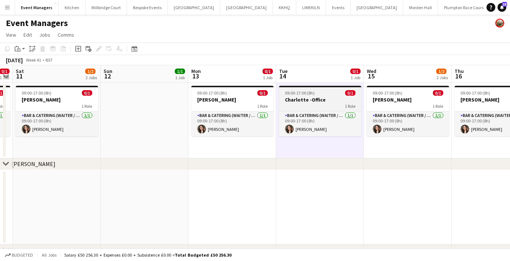
click at [319, 92] on div "09:00-17:00 (8h) 0/1" at bounding box center [320, 93] width 82 height 6
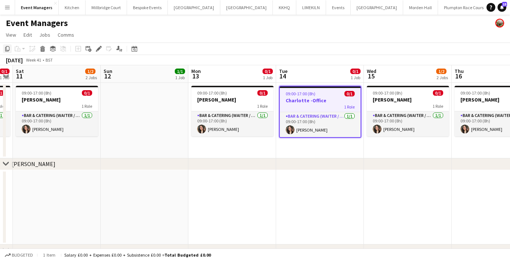
click at [8, 47] on icon "Copy" at bounding box center [7, 49] width 6 height 6
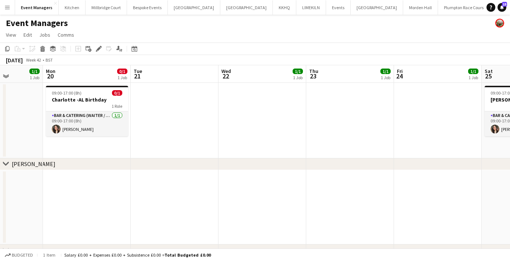
scroll to position [0, 198]
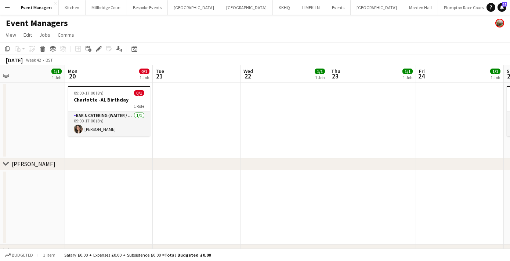
click at [197, 117] on app-date-cell at bounding box center [197, 121] width 88 height 76
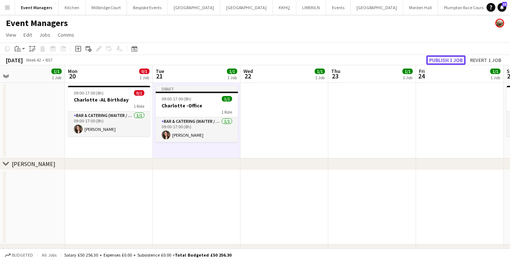
click at [430, 59] on button "Publish 1 job" at bounding box center [445, 60] width 39 height 10
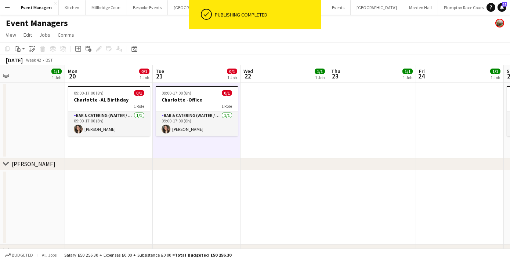
click at [319, 174] on app-date-cell at bounding box center [284, 207] width 88 height 75
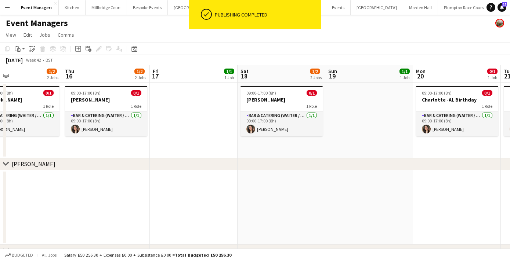
scroll to position [0, 200]
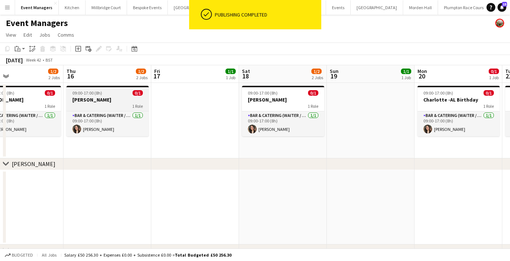
click at [100, 91] on span "09:00-17:00 (8h)" at bounding box center [87, 93] width 30 height 6
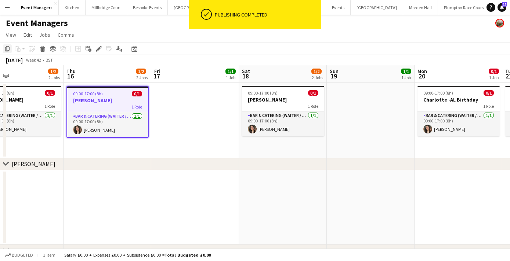
click at [9, 49] on icon at bounding box center [7, 48] width 4 height 5
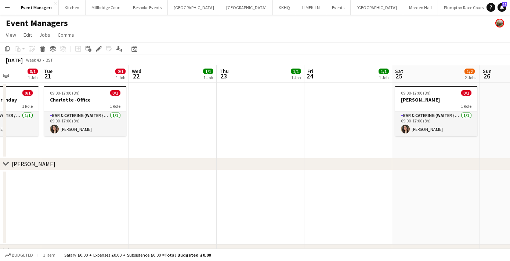
scroll to position [0, 223]
click at [169, 109] on app-date-cell at bounding box center [172, 121] width 88 height 76
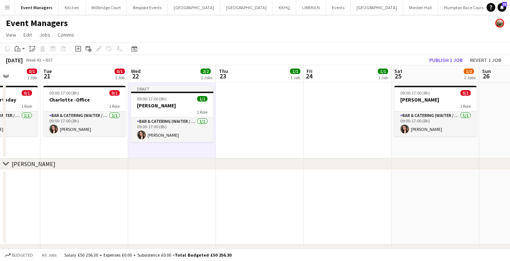
click at [251, 135] on app-date-cell at bounding box center [260, 121] width 88 height 76
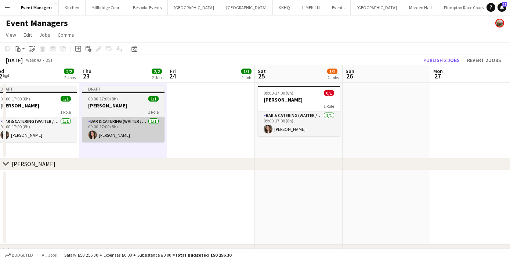
scroll to position [0, 281]
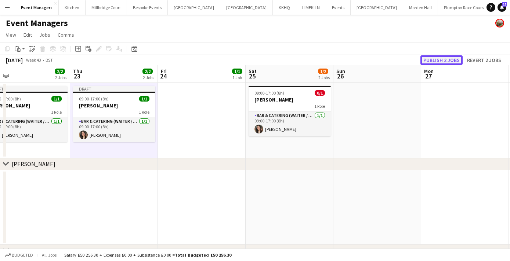
click at [439, 58] on button "Publish 2 jobs" at bounding box center [441, 60] width 42 height 10
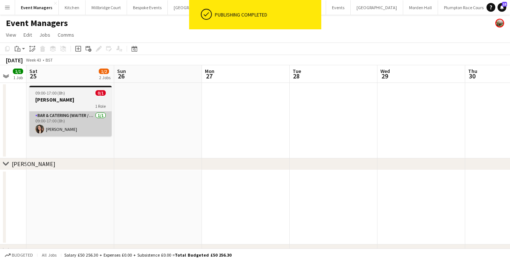
scroll to position [0, 231]
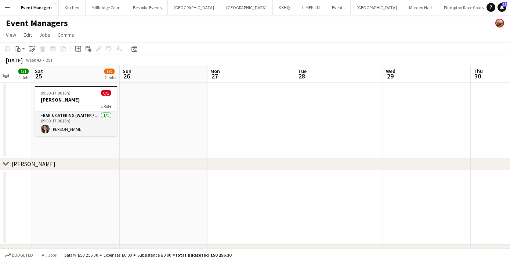
click at [248, 114] on app-date-cell at bounding box center [251, 121] width 88 height 76
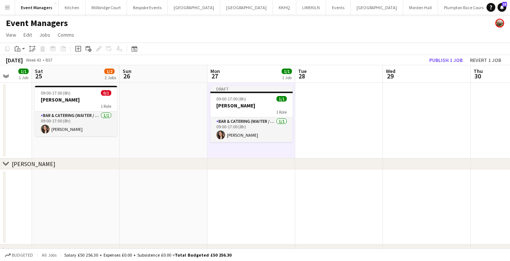
click at [421, 104] on app-date-cell at bounding box center [427, 121] width 88 height 76
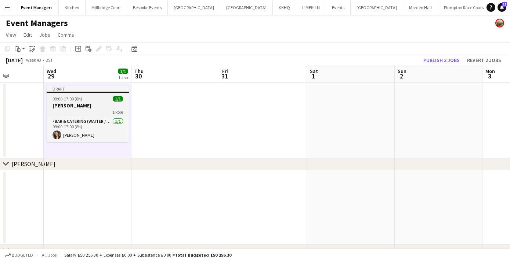
scroll to position [0, 235]
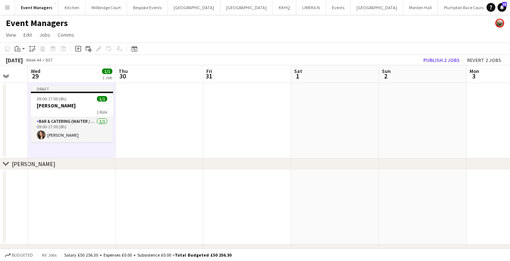
click at [324, 113] on app-date-cell at bounding box center [335, 121] width 88 height 76
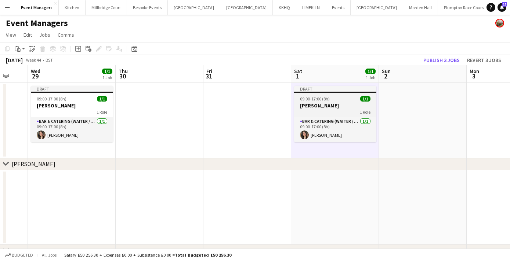
click at [321, 109] on div "1 Role" at bounding box center [335, 112] width 82 height 6
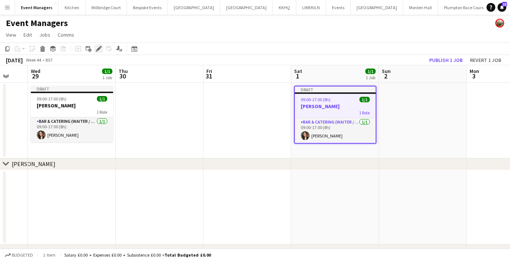
click at [98, 51] on icon "Edit" at bounding box center [99, 49] width 6 height 6
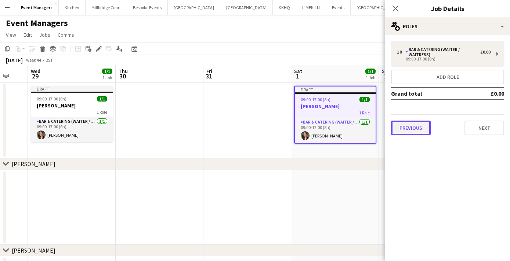
click at [405, 126] on button "Previous" at bounding box center [411, 128] width 40 height 15
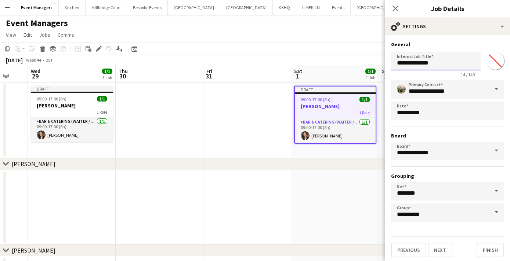
click at [444, 63] on input "**********" at bounding box center [436, 61] width 90 height 18
type input "**********"
drag, startPoint x: 395, startPoint y: 8, endPoint x: 460, endPoint y: 44, distance: 74.0
click at [395, 8] on icon at bounding box center [395, 9] width 6 height 6
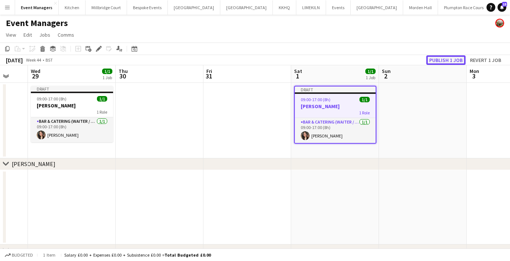
click at [451, 59] on button "Publish 1 job" at bounding box center [445, 60] width 39 height 10
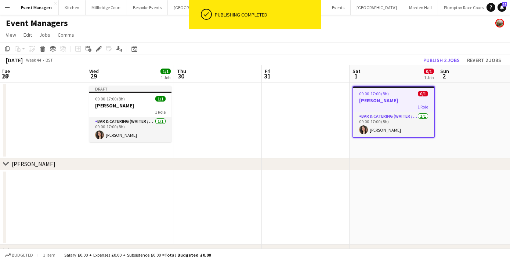
scroll to position [0, 171]
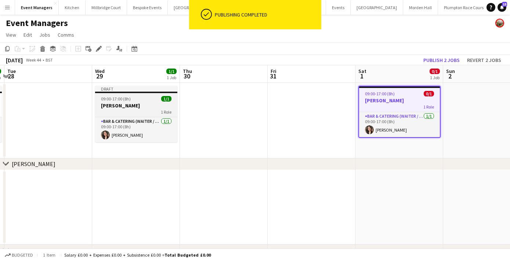
click at [149, 111] on div "1 Role" at bounding box center [136, 112] width 82 height 6
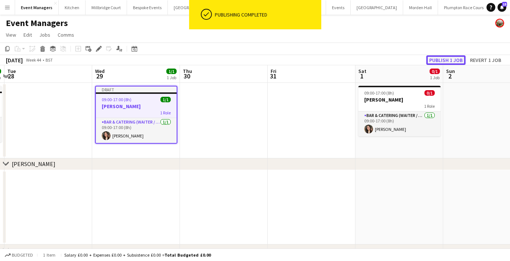
click at [435, 61] on button "Publish 1 job" at bounding box center [445, 60] width 39 height 10
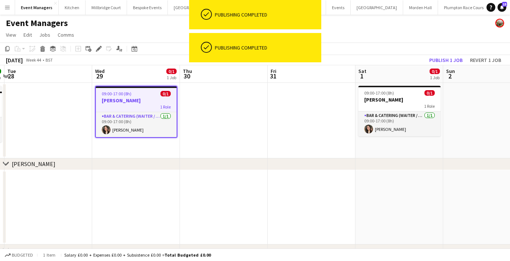
click at [137, 108] on div "1 Role" at bounding box center [136, 107] width 81 height 6
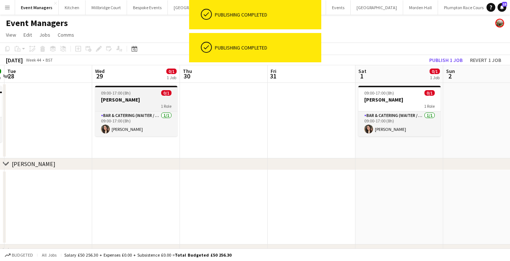
click at [123, 103] on div "1 Role" at bounding box center [136, 106] width 82 height 6
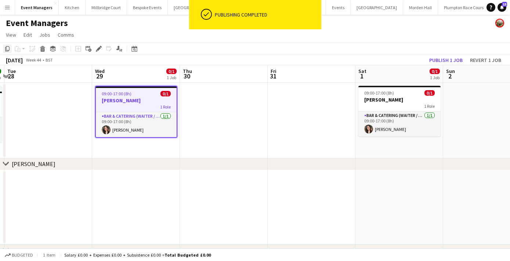
click at [5, 51] on icon at bounding box center [7, 48] width 4 height 5
click at [211, 119] on app-date-cell at bounding box center [224, 121] width 88 height 76
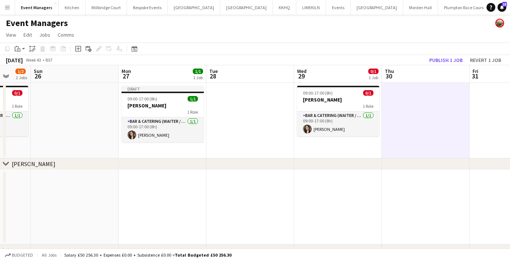
scroll to position [0, 230]
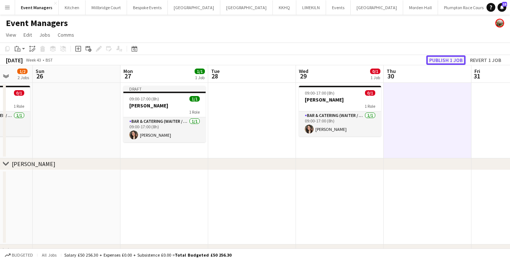
click at [461, 58] on button "Publish 1 job" at bounding box center [445, 60] width 39 height 10
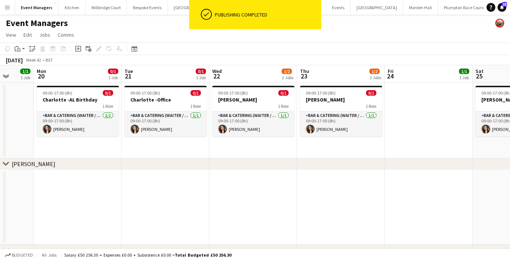
scroll to position [0, 222]
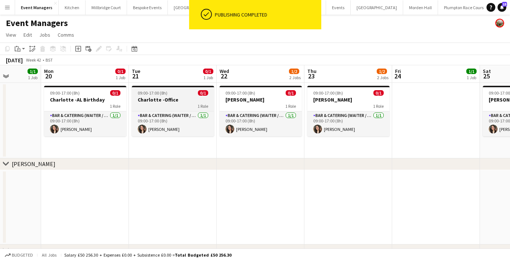
click at [166, 100] on h3 "Charlotte -Office" at bounding box center [173, 99] width 82 height 7
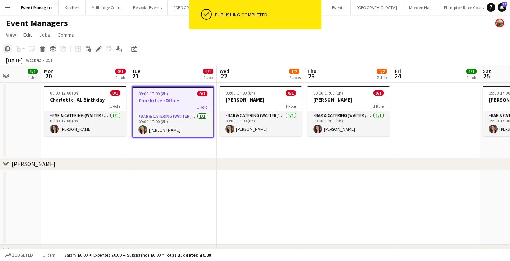
click at [5, 45] on div "Copy" at bounding box center [7, 48] width 9 height 9
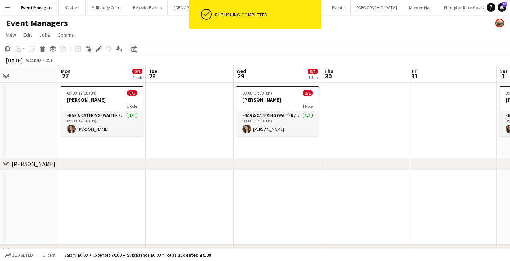
scroll to position [0, 202]
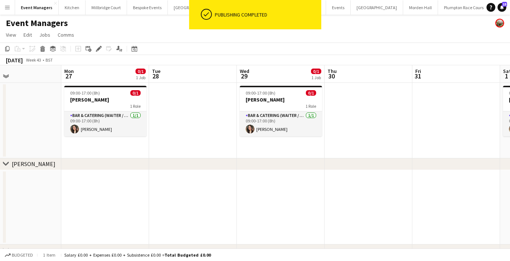
click at [182, 105] on app-date-cell at bounding box center [193, 121] width 88 height 76
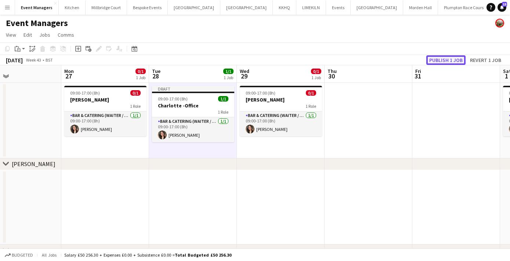
click at [443, 59] on button "Publish 1 job" at bounding box center [445, 60] width 39 height 10
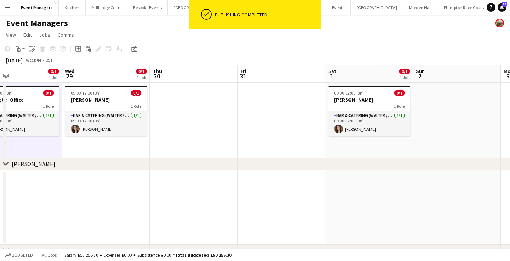
scroll to position [0, 290]
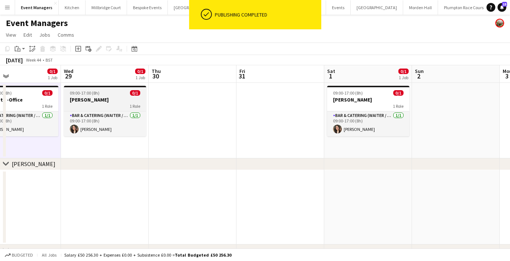
click at [88, 100] on h3 "[PERSON_NAME]" at bounding box center [105, 99] width 82 height 7
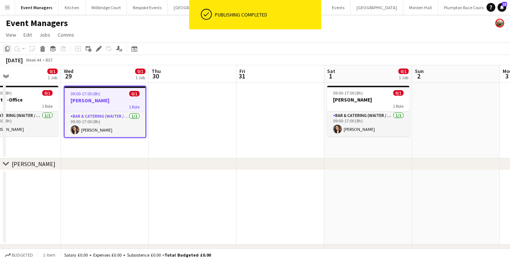
click at [4, 49] on icon "Copy" at bounding box center [7, 49] width 6 height 6
click at [203, 117] on app-date-cell at bounding box center [193, 121] width 88 height 76
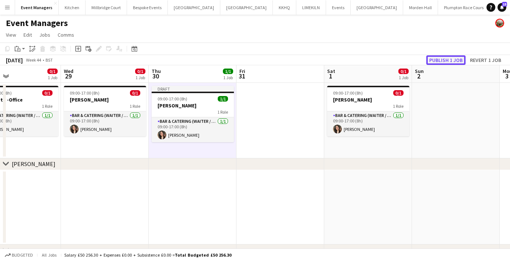
click at [448, 58] on button "Publish 1 job" at bounding box center [445, 60] width 39 height 10
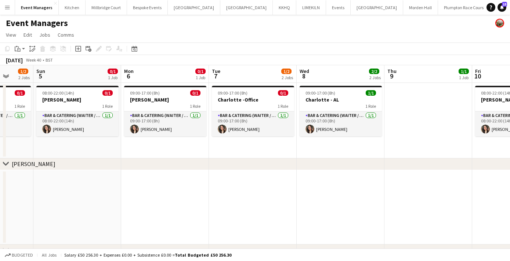
scroll to position [0, 229]
click at [157, 101] on h3 "[PERSON_NAME]" at bounding box center [165, 99] width 82 height 7
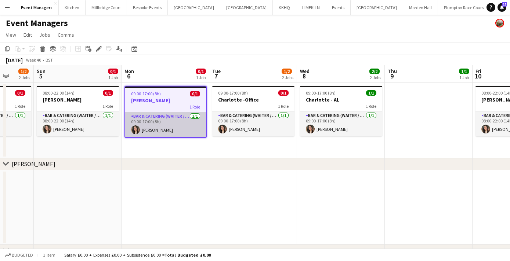
click at [152, 131] on app-card-role "Bar & Catering (Waiter / waitress) [DATE] 09:00-17:00 (8h) [PERSON_NAME]" at bounding box center [165, 124] width 81 height 25
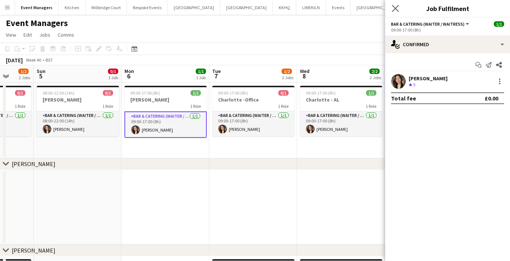
click at [390, 12] on app-icon "Close pop-in" at bounding box center [395, 8] width 11 height 11
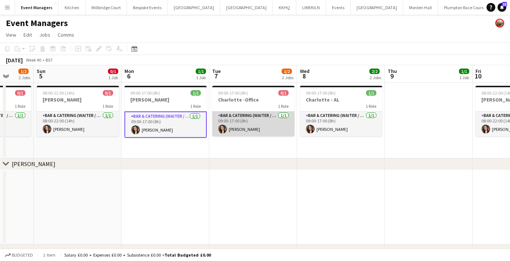
click at [267, 122] on app-card-role "Bar & Catering (Waiter / waitress) [DATE] 09:00-17:00 (8h) [PERSON_NAME]" at bounding box center [253, 124] width 82 height 25
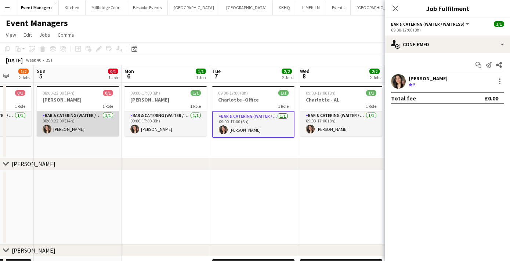
click at [90, 131] on app-card-role "Bar & Catering (Waiter / waitress) [DATE] 08:00-22:00 (14h) [PERSON_NAME]" at bounding box center [78, 124] width 82 height 25
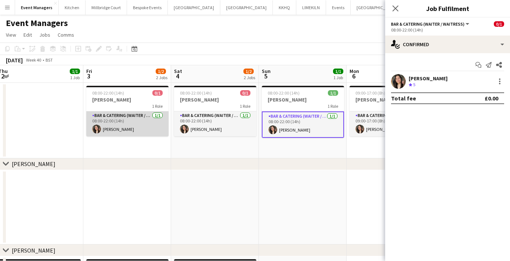
click at [118, 121] on app-card-role "Bar & Catering (Waiter / waitress) [DATE] 08:00-22:00 (14h) [PERSON_NAME]" at bounding box center [127, 124] width 82 height 25
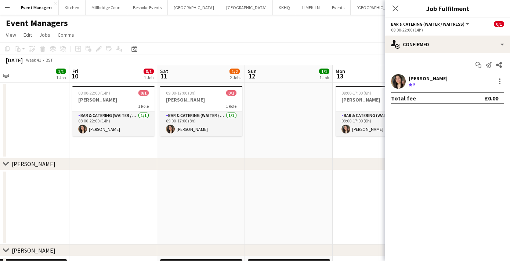
click at [118, 121] on app-card-role "Bar & Catering (Waiter / waitress) [DATE] 08:00-22:00 (14h) [PERSON_NAME]" at bounding box center [113, 124] width 82 height 25
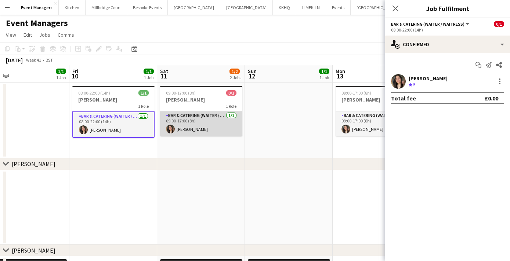
click at [188, 121] on app-card-role "Bar & Catering (Waiter / waitress) [DATE] 09:00-17:00 (8h) [PERSON_NAME]" at bounding box center [201, 124] width 82 height 25
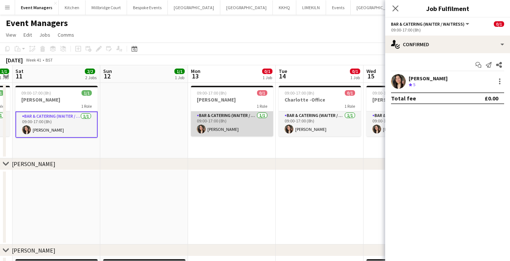
click at [194, 122] on app-card-role "Bar & Catering (Waiter / waitress) [DATE] 09:00-17:00 (8h) [PERSON_NAME]" at bounding box center [232, 124] width 82 height 25
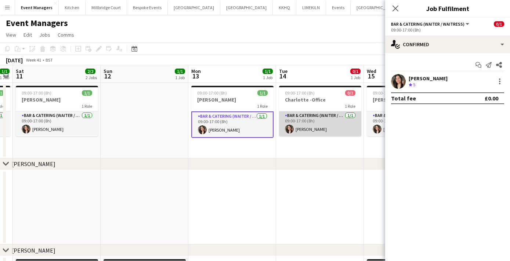
click at [321, 130] on app-card-role "Bar & Catering (Waiter / waitress) [DATE] 09:00-17:00 (8h) [PERSON_NAME]" at bounding box center [320, 124] width 82 height 25
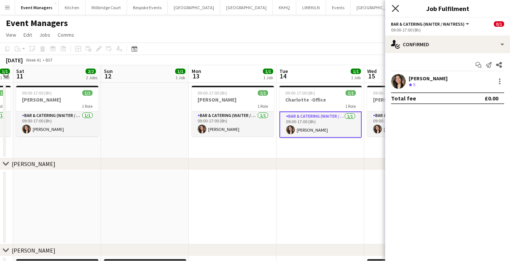
click at [395, 7] on icon "Close pop-in" at bounding box center [394, 8] width 7 height 7
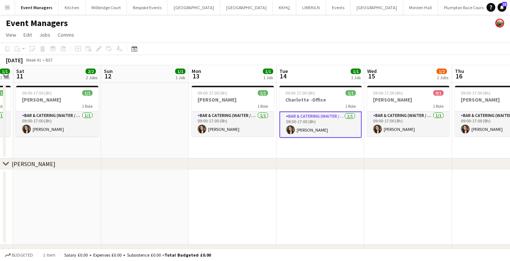
click at [338, 148] on app-date-cell "09:00-17:00 (8h) 1/1 Charlotte -Office 1 Role Bar & Catering (Waiter / waitress…" at bounding box center [320, 121] width 88 height 76
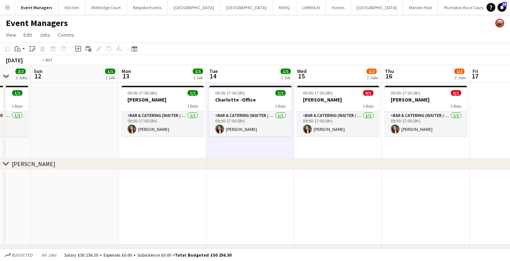
scroll to position [0, 273]
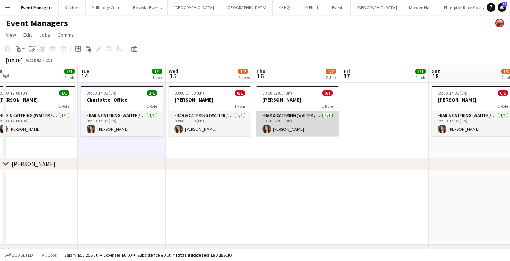
click at [289, 134] on app-card-role "Bar & Catering (Waiter / waitress) [DATE] 09:00-17:00 (8h) [PERSON_NAME]" at bounding box center [297, 124] width 82 height 25
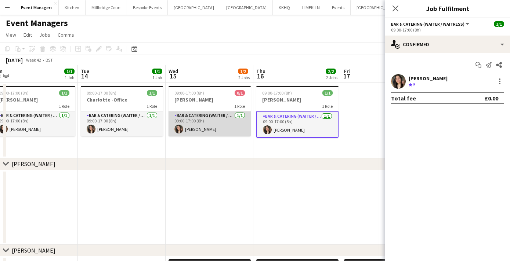
click at [216, 134] on app-card-role "Bar & Catering (Waiter / waitress) [DATE] 09:00-17:00 (8h) [PERSON_NAME]" at bounding box center [209, 124] width 82 height 25
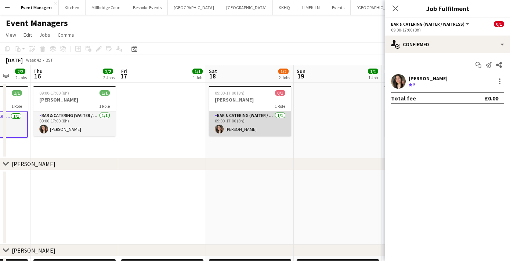
click at [251, 126] on app-card-role "Bar & Catering (Waiter / waitress) [DATE] 09:00-17:00 (8h) [PERSON_NAME]" at bounding box center [250, 124] width 82 height 25
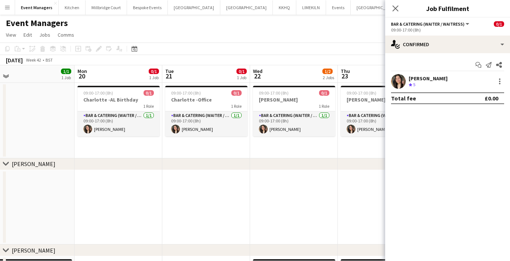
scroll to position [0, 225]
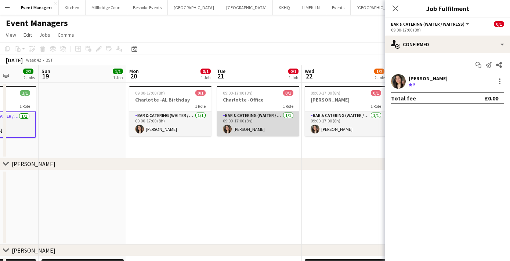
click at [251, 127] on app-card-role "Bar & Catering (Waiter / waitress) [DATE] 09:00-17:00 (8h) [PERSON_NAME]" at bounding box center [258, 124] width 82 height 25
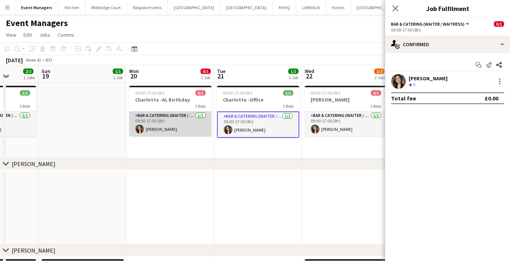
click at [186, 129] on app-card-role "Bar & Catering (Waiter / waitress) [DATE] 09:00-17:00 (8h) [PERSON_NAME]" at bounding box center [170, 124] width 82 height 25
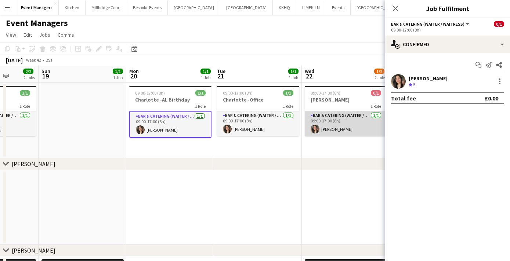
click at [339, 123] on app-card-role "Bar & Catering (Waiter / waitress) [DATE] 09:00-17:00 (8h) [PERSON_NAME]" at bounding box center [345, 124] width 82 height 25
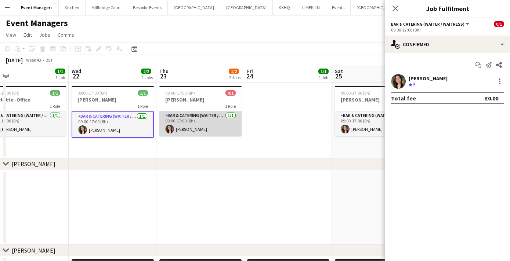
click at [226, 122] on app-card-role "Bar & Catering (Waiter / waitress) [DATE] 09:00-17:00 (8h) [PERSON_NAME]" at bounding box center [200, 124] width 82 height 25
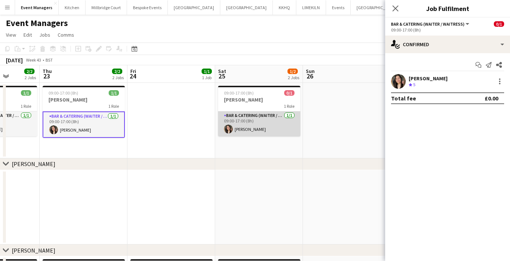
click at [231, 123] on app-card-role "Bar & Catering (Waiter / waitress) [DATE] 09:00-17:00 (8h) [PERSON_NAME]" at bounding box center [259, 124] width 82 height 25
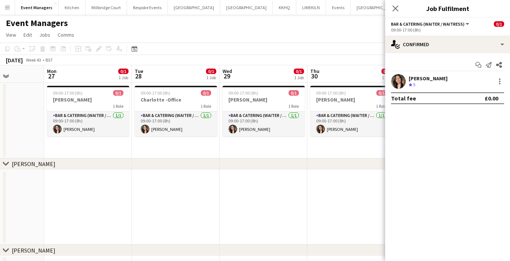
scroll to position [0, 248]
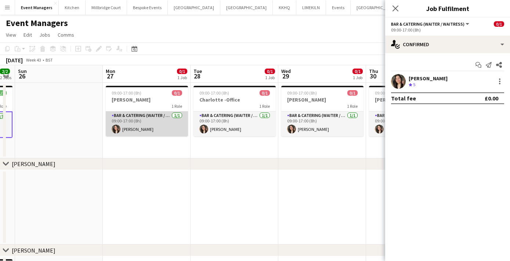
click at [168, 126] on app-card-role "Bar & Catering (Waiter / waitress) [DATE] 09:00-17:00 (8h) [PERSON_NAME]" at bounding box center [147, 124] width 82 height 25
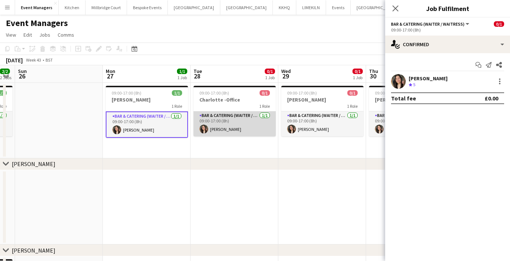
click at [230, 126] on app-card-role "Bar & Catering (Waiter / waitress) [DATE] 09:00-17:00 (8h) [PERSON_NAME]" at bounding box center [234, 124] width 82 height 25
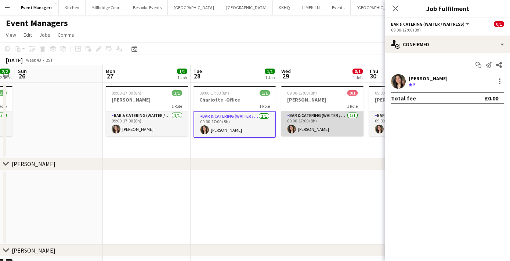
click at [303, 132] on app-card-role "Bar & Catering (Waiter / waitress) [DATE] 09:00-17:00 (8h) [PERSON_NAME]" at bounding box center [322, 124] width 82 height 25
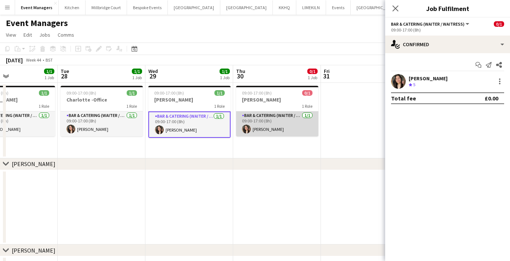
click at [280, 128] on app-card-role "Bar & Catering (Waiter / waitress) [DATE] 09:00-17:00 (8h) [PERSON_NAME]" at bounding box center [277, 124] width 82 height 25
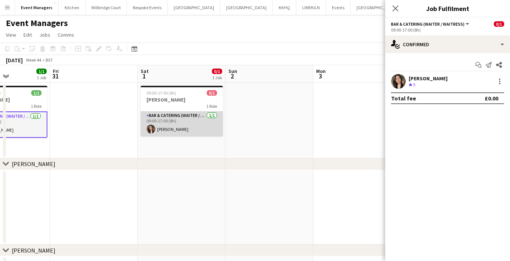
click at [169, 124] on app-card-role "Bar & Catering (Waiter / waitress) [DATE] 09:00-17:00 (8h) [PERSON_NAME]" at bounding box center [182, 124] width 82 height 25
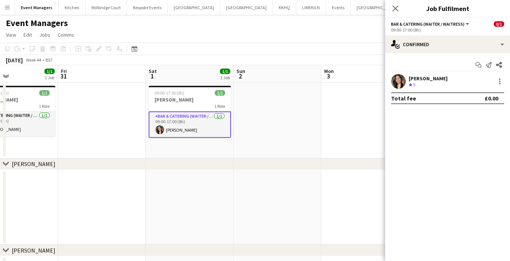
scroll to position [0, 303]
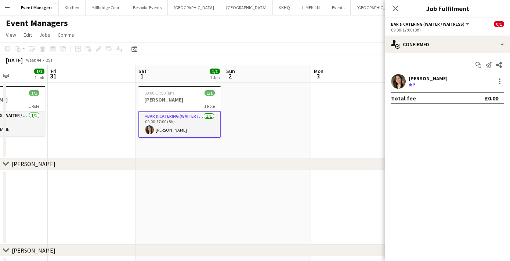
click at [405, 6] on div "Close pop-in" at bounding box center [395, 8] width 21 height 17
click at [398, 9] on app-icon "Close pop-in" at bounding box center [395, 8] width 11 height 11
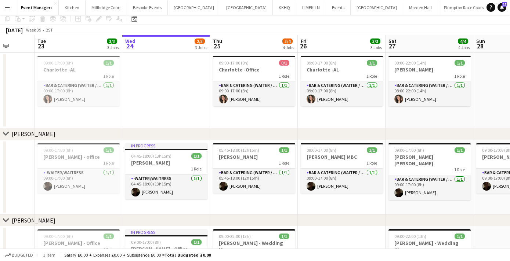
scroll to position [36, 0]
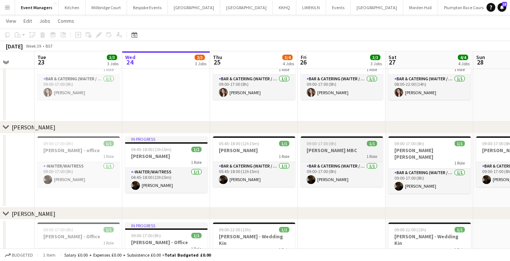
click at [323, 151] on h3 "[PERSON_NAME] MBC" at bounding box center [341, 150] width 82 height 7
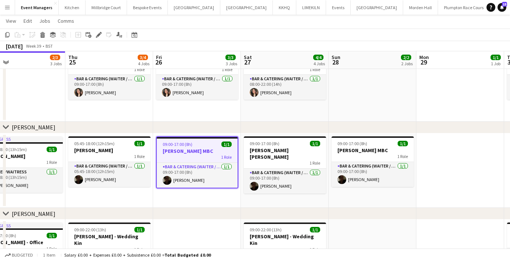
scroll to position [0, 286]
click at [271, 150] on h3 "[PERSON_NAME] [PERSON_NAME]" at bounding box center [284, 153] width 82 height 13
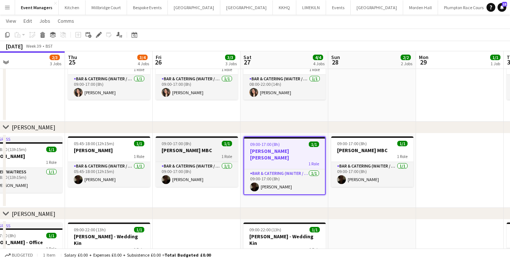
click at [175, 149] on h3 "[PERSON_NAME] MBC" at bounding box center [197, 150] width 82 height 7
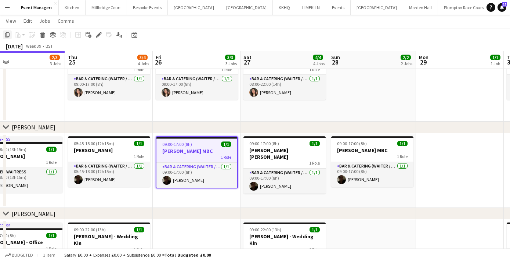
click at [10, 34] on icon "Copy" at bounding box center [7, 35] width 6 height 6
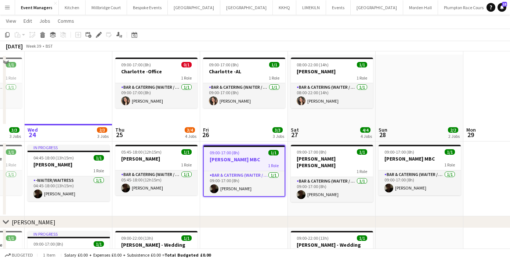
scroll to position [0, 0]
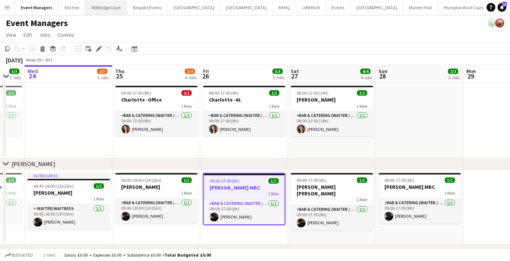
click at [116, 8] on button "[GEOGRAPHIC_DATA]" at bounding box center [105, 7] width 41 height 14
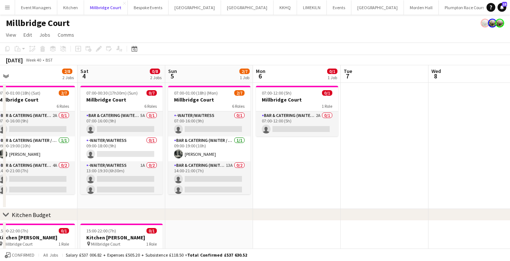
scroll to position [0, 273]
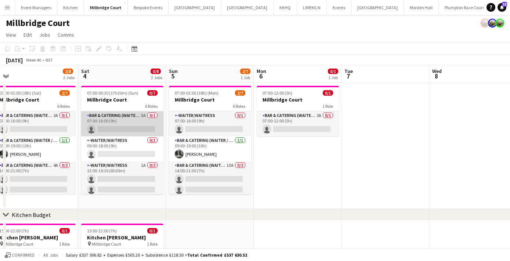
click at [138, 114] on app-card-role "Bar & Catering (Waiter / waitress) 5A 0/1 07:00-16:00 (9h) single-neutral-actio…" at bounding box center [122, 124] width 82 height 25
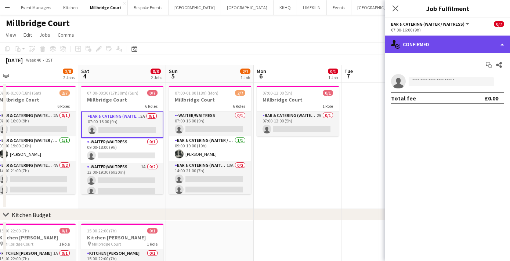
click at [430, 48] on div "single-neutral-actions-check-2 Confirmed" at bounding box center [447, 45] width 125 height 18
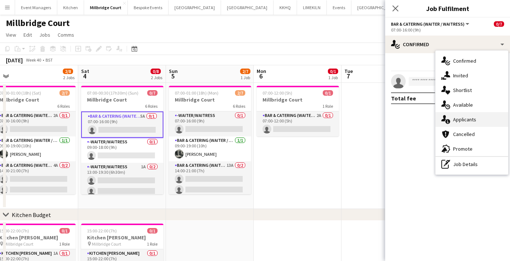
click at [471, 116] on div "single-neutral-actions-information Applicants" at bounding box center [471, 119] width 73 height 15
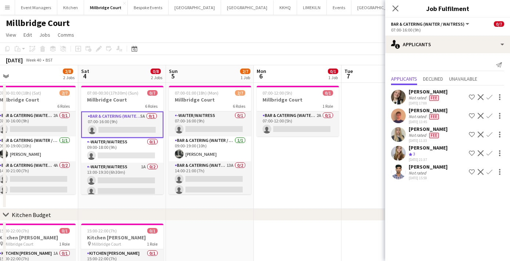
click at [364, 157] on app-date-cell at bounding box center [385, 146] width 88 height 126
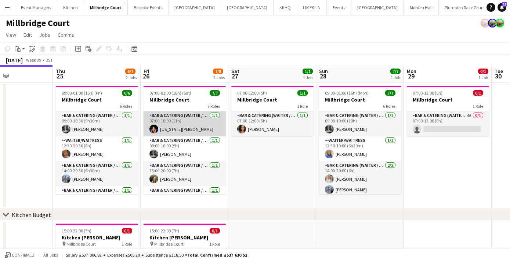
scroll to position [0, 230]
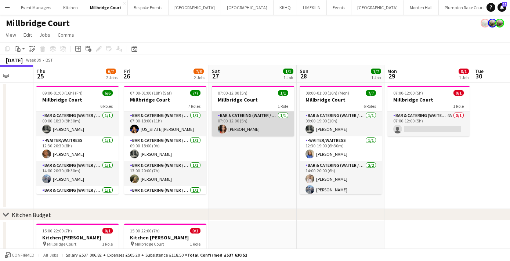
click at [242, 132] on app-card-role "Bar & Catering (Waiter / waitress) [DATE] 07:00-12:00 (5h) [PERSON_NAME]" at bounding box center [253, 124] width 82 height 25
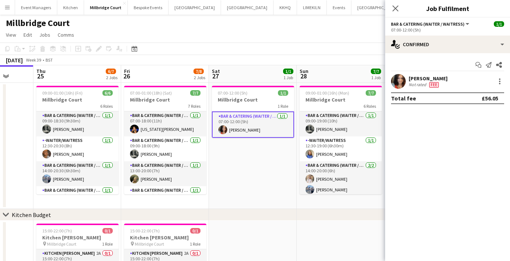
click at [394, 83] on app-user-avatar at bounding box center [398, 81] width 15 height 15
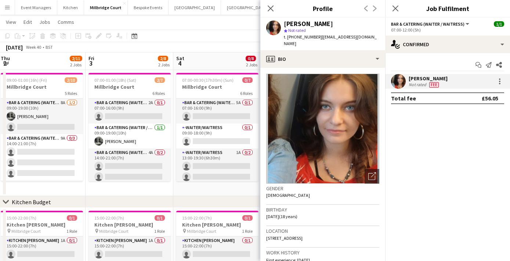
scroll to position [0, 275]
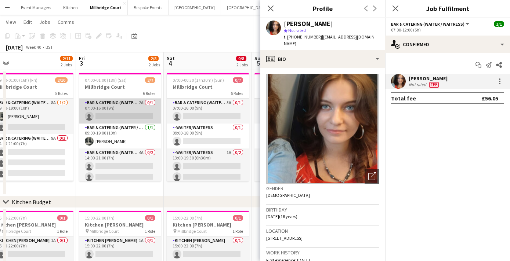
click at [118, 113] on app-card-role "Bar & Catering (Waiter / waitress) 2A 0/1 07:00-16:00 (9h) single-neutral-actio…" at bounding box center [120, 111] width 82 height 25
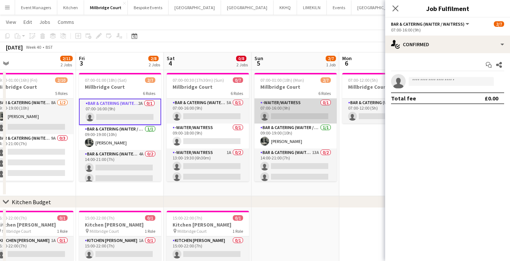
click at [315, 104] on app-card-role "-Waiter/Waitress 0/1 07:00-16:00 (9h) single-neutral-actions" at bounding box center [295, 111] width 82 height 25
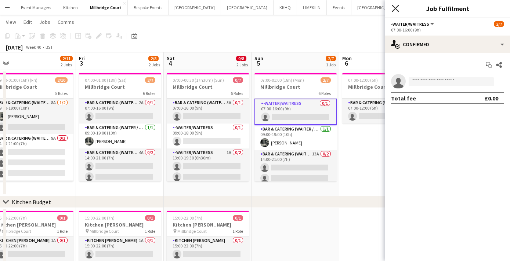
click at [394, 9] on icon at bounding box center [394, 8] width 7 height 7
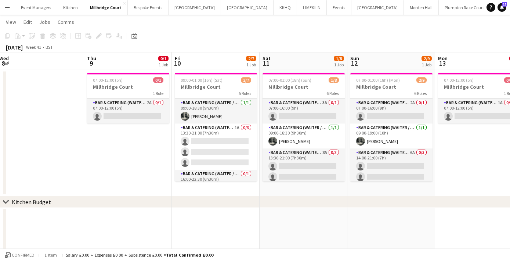
scroll to position [0, 288]
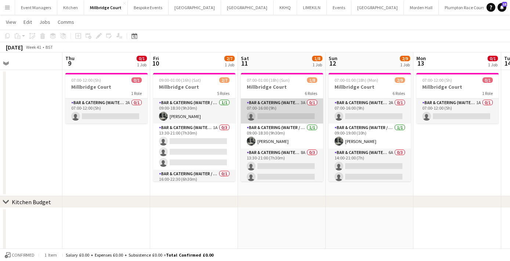
click at [292, 121] on app-card-role "Bar & Catering (Waiter / waitress) 3A 0/1 07:00-16:00 (9h) single-neutral-actio…" at bounding box center [282, 111] width 82 height 25
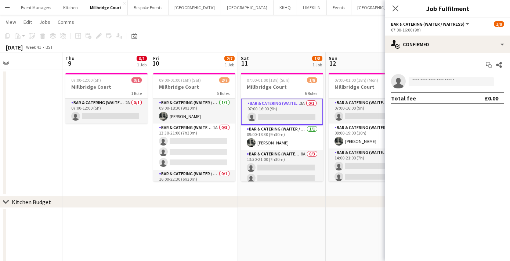
click at [425, 53] on div "Start chat Share single-neutral-actions Total fee £0.00" at bounding box center [447, 81] width 125 height 57
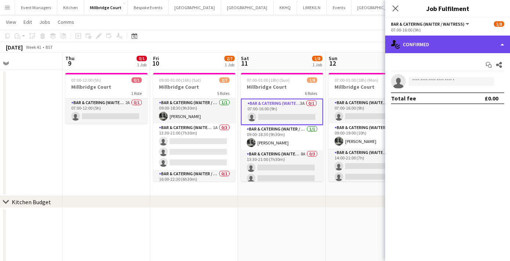
click at [426, 48] on div "single-neutral-actions-check-2 Confirmed" at bounding box center [447, 45] width 125 height 18
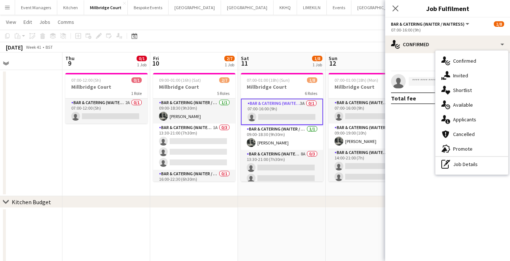
click at [453, 110] on div "single-neutral-actions-upload Available" at bounding box center [471, 105] width 73 height 15
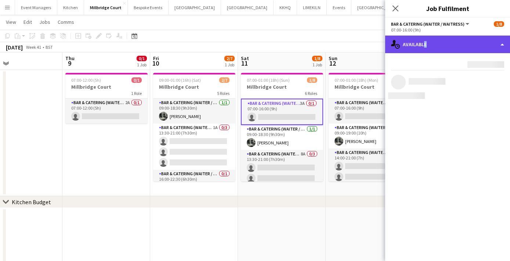
click at [422, 46] on div "single-neutral-actions-upload Available" at bounding box center [447, 45] width 125 height 18
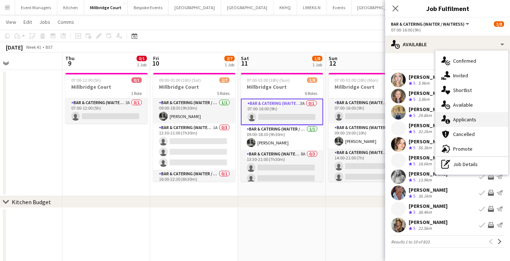
click at [456, 121] on span "Applicants" at bounding box center [464, 119] width 23 height 7
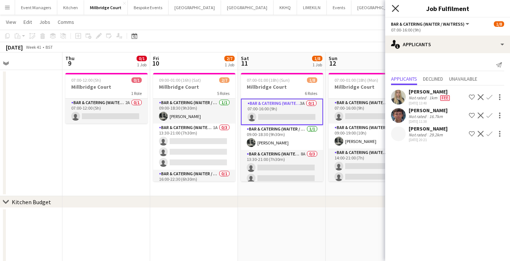
click at [397, 11] on icon at bounding box center [394, 8] width 7 height 7
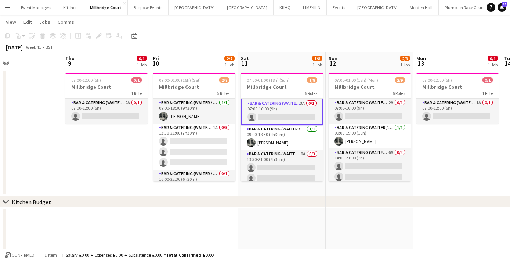
click at [459, 154] on app-date-cell "07:00-12:00 (5h) 0/1 Millbridge Court 1 Role Bar & Catering (Waiter / waitress)…" at bounding box center [457, 133] width 88 height 126
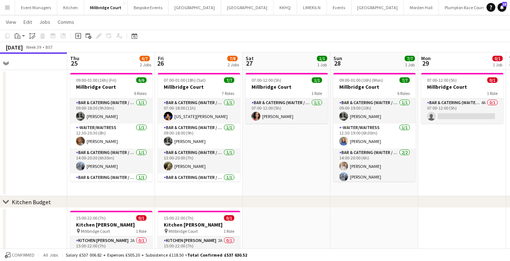
scroll to position [0, 198]
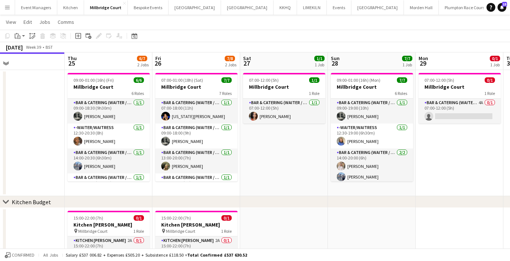
click at [294, 171] on app-date-cell "07:00-12:00 (5h) 1/1 Millbridge Court 1 Role Bar & Catering (Waiter / waitress)…" at bounding box center [284, 133] width 88 height 126
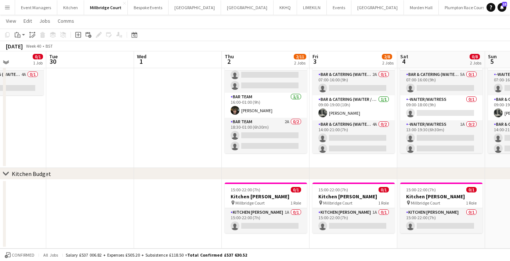
scroll to position [0, 0]
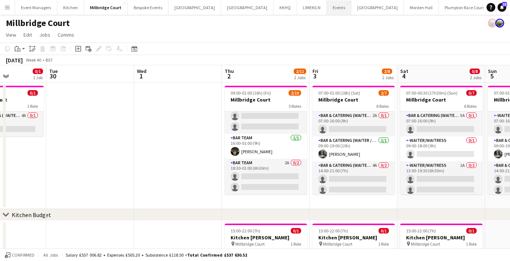
click at [327, 8] on button "Events Close" at bounding box center [339, 7] width 25 height 14
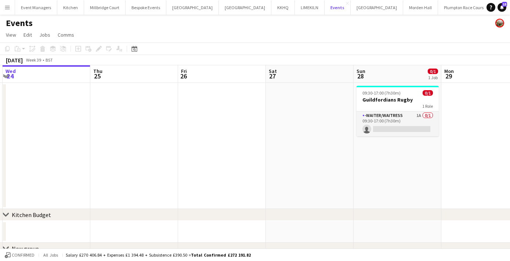
scroll to position [0, 261]
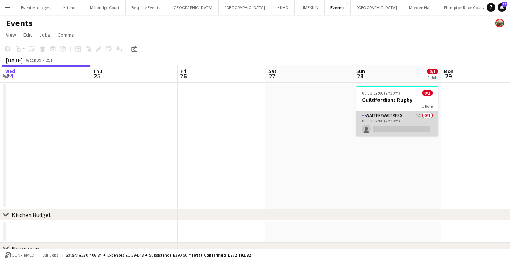
click at [411, 113] on app-card-role "-Waiter/Waitress 1A 0/1 09:30-17:00 (7h30m) single-neutral-actions" at bounding box center [397, 124] width 82 height 25
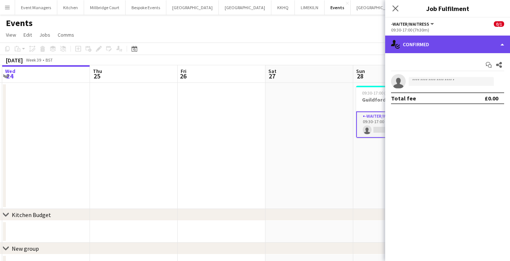
click at [436, 45] on div "single-neutral-actions-check-2 Confirmed" at bounding box center [447, 45] width 125 height 18
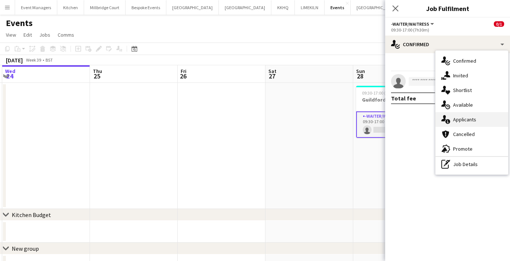
click at [474, 119] on span "Applicants" at bounding box center [464, 119] width 23 height 7
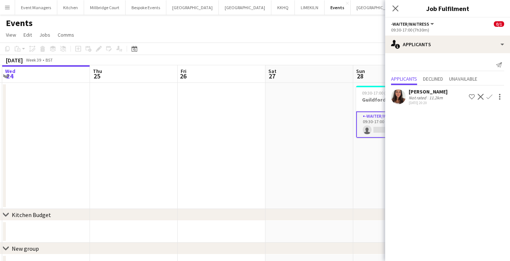
click at [401, 93] on app-user-avatar at bounding box center [398, 97] width 15 height 15
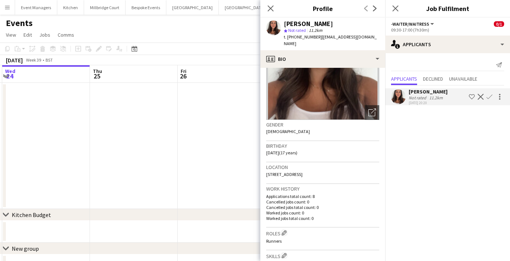
scroll to position [69, 0]
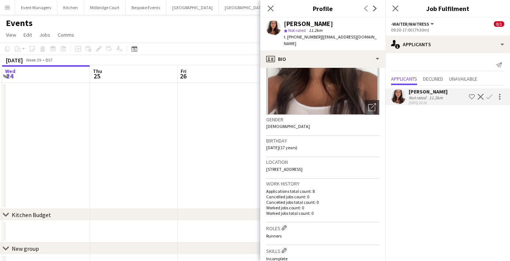
click at [489, 98] on app-icon "Confirm" at bounding box center [489, 97] width 6 height 6
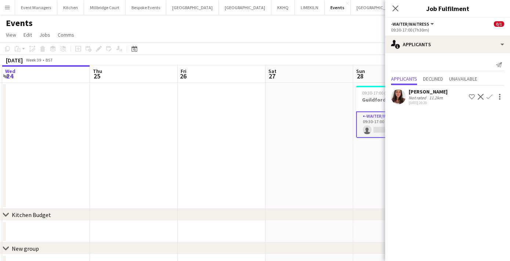
click at [490, 97] on app-icon "Confirm" at bounding box center [489, 97] width 6 height 6
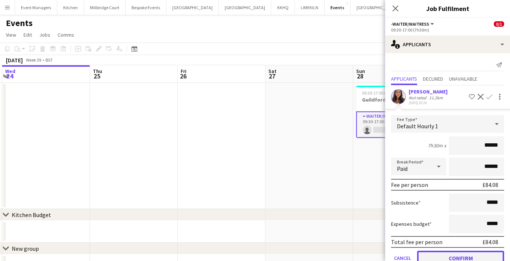
click at [463, 252] on button "Confirm" at bounding box center [460, 258] width 87 height 15
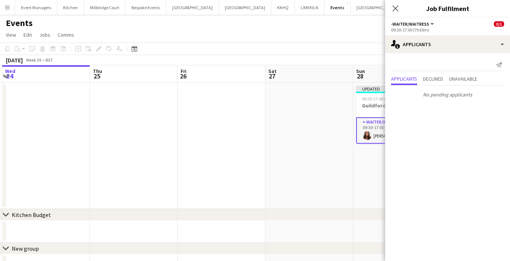
click at [400, 12] on div "Close pop-in" at bounding box center [395, 8] width 21 height 17
click at [396, 12] on app-icon "Close pop-in" at bounding box center [395, 8] width 11 height 11
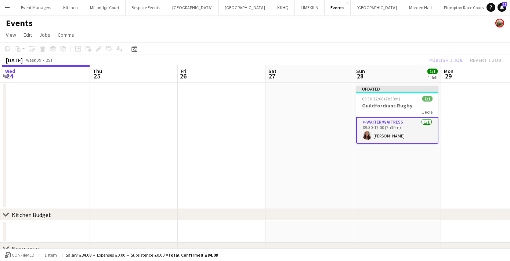
click at [447, 55] on div "Publish 1 job Revert 1 job" at bounding box center [465, 60] width 90 height 10
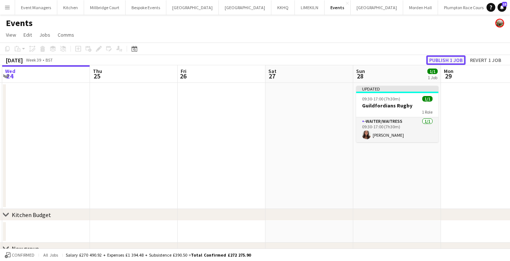
click at [447, 56] on button "Publish 1 job" at bounding box center [445, 60] width 39 height 10
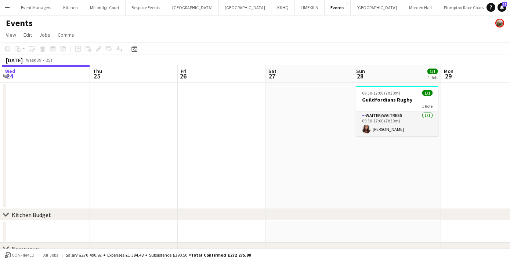
scroll to position [0, 261]
